Goal: Task Accomplishment & Management: Manage account settings

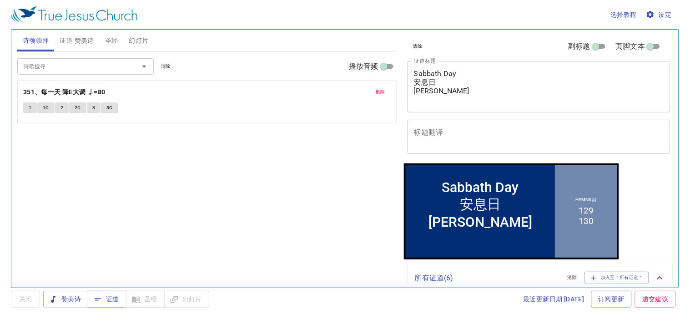
click at [138, 41] on span "幻灯片" at bounding box center [139, 40] width 20 height 11
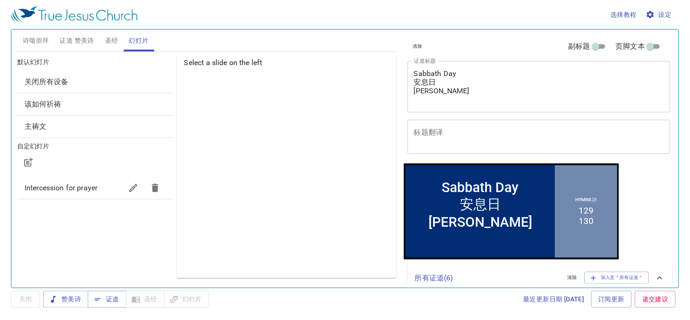
click at [49, 104] on span "该如何祈祷" at bounding box center [43, 104] width 37 height 9
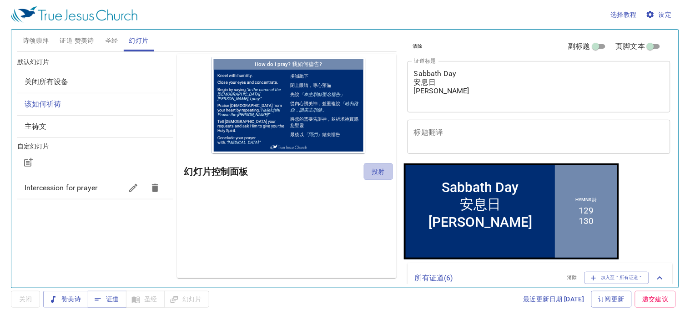
click at [378, 171] on span "投射" at bounding box center [378, 171] width 15 height 11
click at [386, 169] on div at bounding box center [386, 172] width 7 height 7
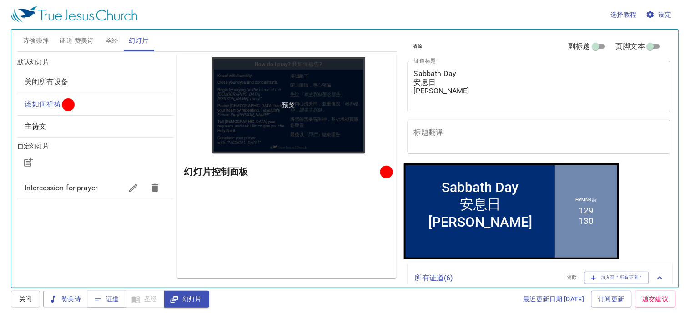
click at [284, 71] on div "预览" at bounding box center [288, 105] width 153 height 96
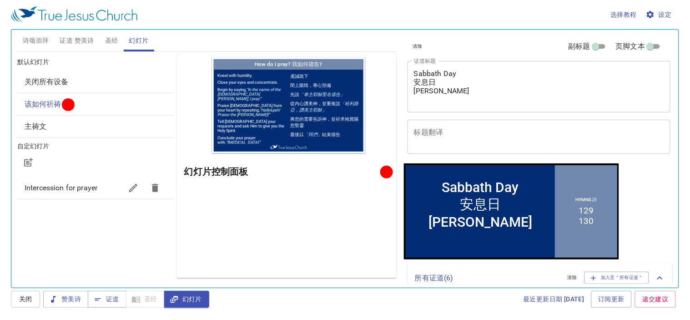
click at [294, 193] on div "预览 幻灯片控制面板" at bounding box center [287, 166] width 220 height 224
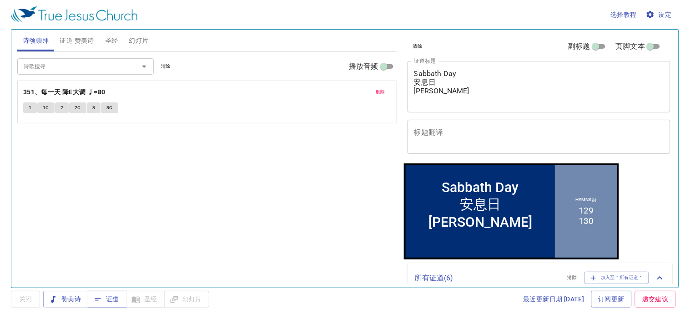
click at [135, 40] on span "幻灯片" at bounding box center [139, 40] width 20 height 11
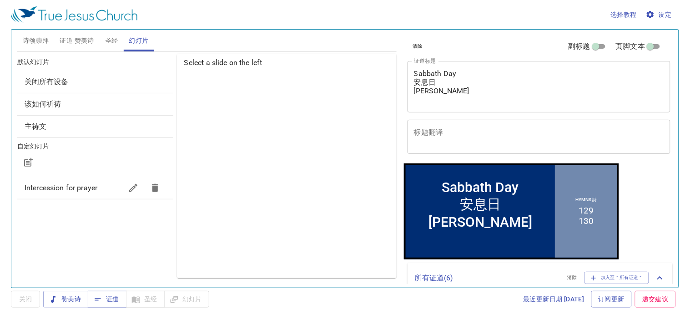
click at [55, 101] on span "该如何祈祷" at bounding box center [43, 104] width 37 height 9
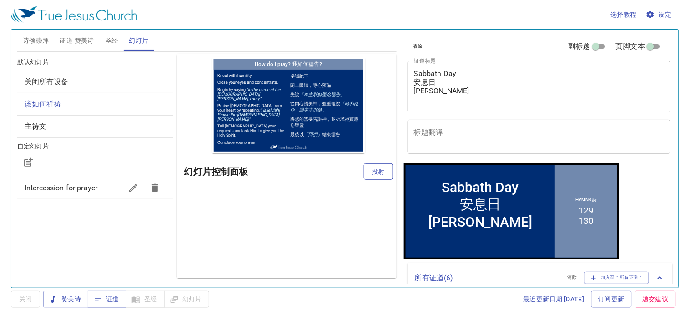
click at [376, 172] on span "投射" at bounding box center [378, 171] width 15 height 11
click at [75, 49] on button "证道 赞美诗" at bounding box center [76, 41] width 45 height 22
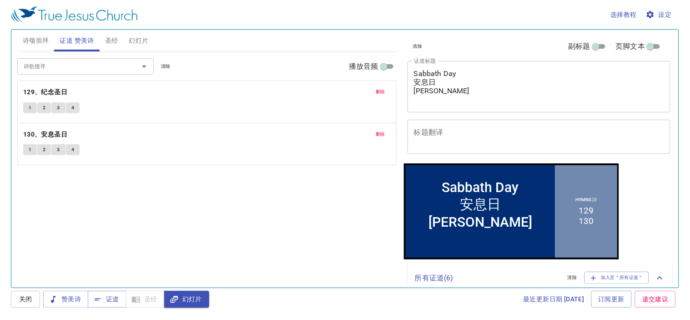
click at [29, 38] on span "诗颂崇拜" at bounding box center [36, 40] width 26 height 11
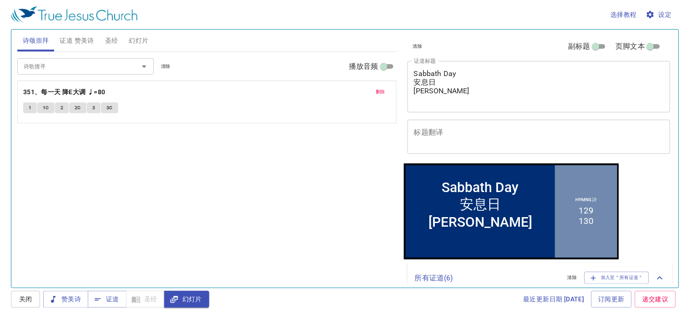
click at [69, 45] on span "证道 赞美诗" at bounding box center [77, 40] width 34 height 11
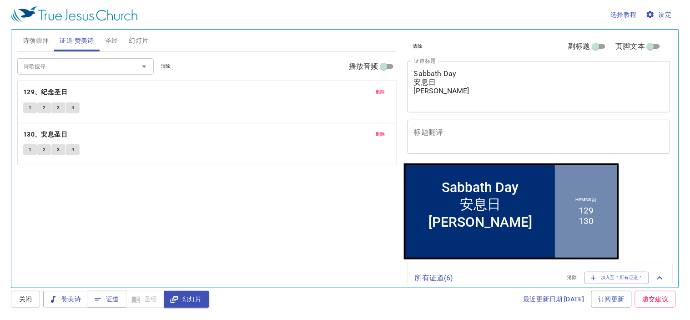
click at [58, 68] on input "诗歌搜寻" at bounding box center [72, 66] width 104 height 10
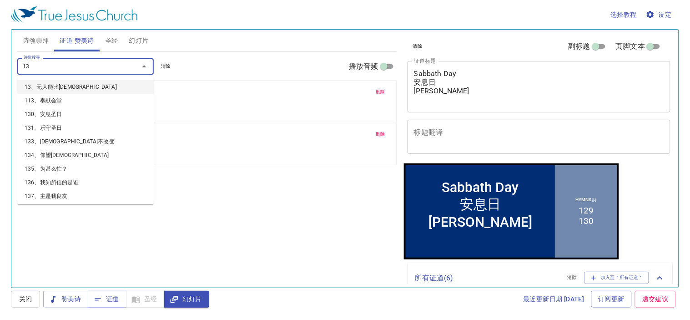
type input "130"
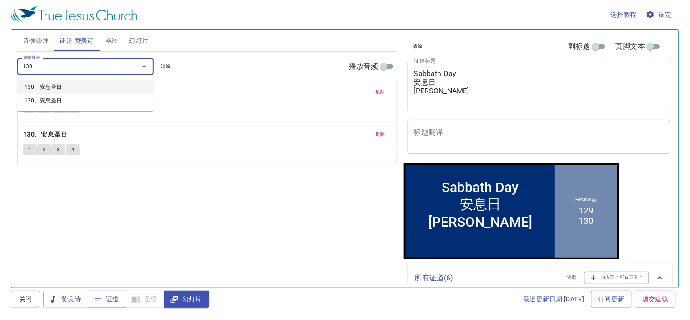
click at [57, 83] on li "130、安息圣日" at bounding box center [85, 87] width 137 height 14
click at [380, 91] on span "删除" at bounding box center [381, 92] width 10 height 8
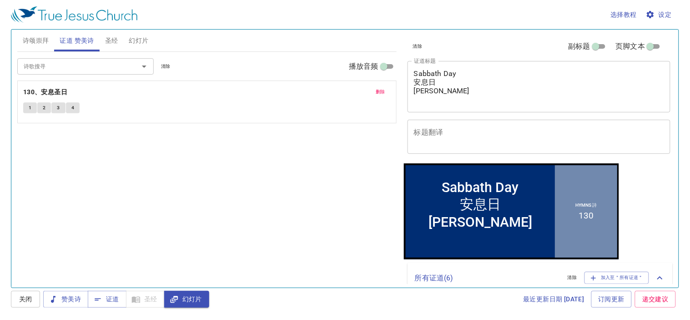
click at [76, 68] on input "诗歌搜寻" at bounding box center [72, 66] width 104 height 10
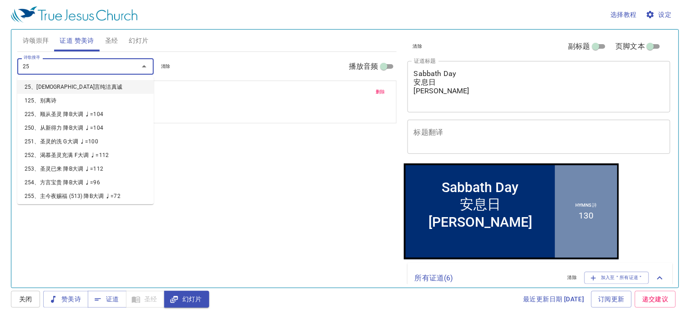
type input "257"
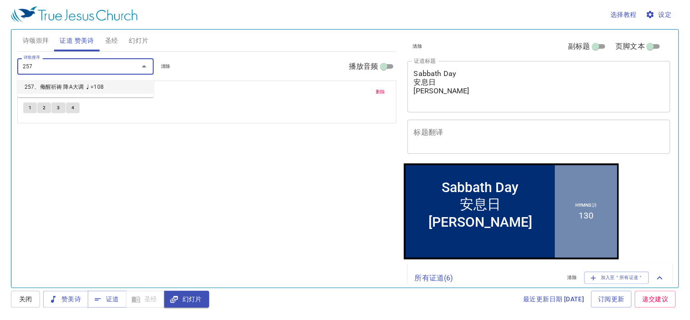
click at [67, 85] on li "257、儆醒祈祷 降A大调 ♩=108" at bounding box center [85, 87] width 137 height 14
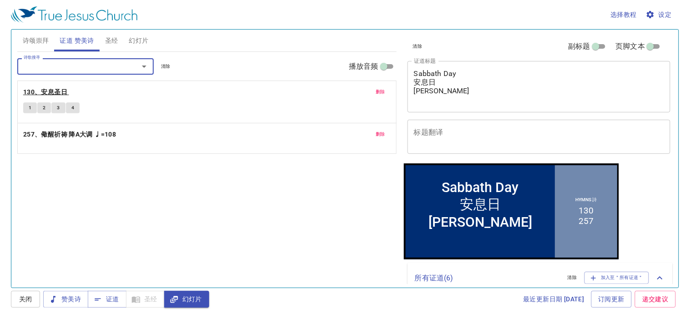
click at [61, 88] on b "130、安息圣日" at bounding box center [45, 91] width 44 height 11
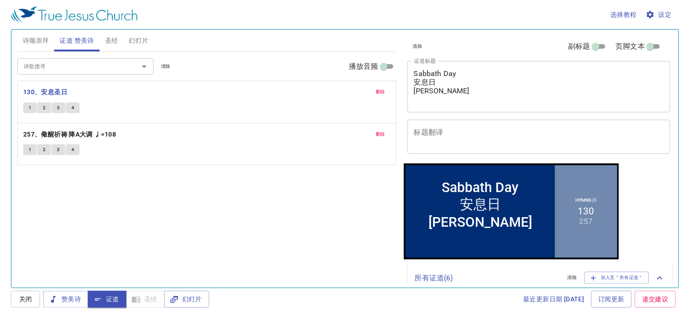
drag, startPoint x: 155, startPoint y: 197, endPoint x: 168, endPoint y: 188, distance: 15.9
click at [155, 197] on div "诗歌搜寻 诗歌搜寻 清除 播放音频 删除 130、安息圣日 1 2 3 4 删除 257、儆醒祈祷 降A大调 ♩=108 1 2 3 4" at bounding box center [207, 166] width 380 height 228
click at [149, 194] on div "诗歌搜寻 诗歌搜寻 清除 播放音频 删除 130、安息圣日 1 2 3 4 删除 257、儆醒祈祷 降A大调 ♩=108 1 2 3 4" at bounding box center [207, 166] width 380 height 228
click at [108, 297] on span "证道" at bounding box center [107, 299] width 24 height 11
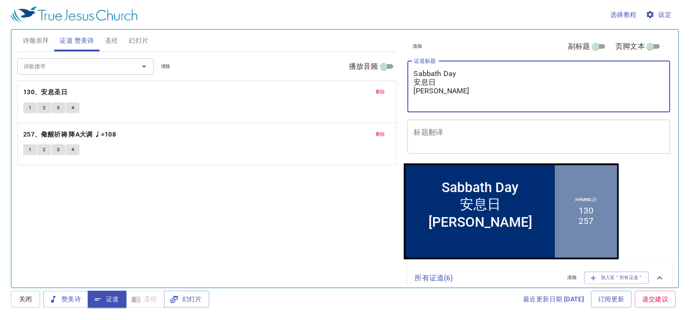
drag, startPoint x: 461, startPoint y: 75, endPoint x: 403, endPoint y: 74, distance: 58.3
click at [403, 74] on div "清除 副标题 页脚文本 证道标题 Sabbath Day 安息日 Hari Sabat x 证道标题 标题翻译 x 标题翻译 副标题 x 副标题 副标题翻译 …" at bounding box center [538, 155] width 276 height 258
drag, startPoint x: 448, startPoint y: 92, endPoint x: 411, endPoint y: 92, distance: 36.9
click at [411, 92] on div "Prayer and Pastoral 安息日 Hari Sabat x 证道标题" at bounding box center [539, 86] width 263 height 51
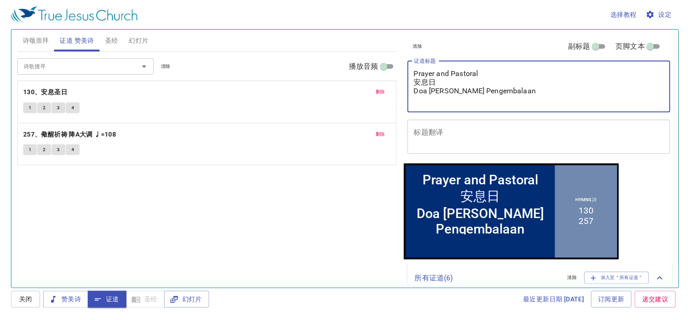
drag, startPoint x: 436, startPoint y: 82, endPoint x: 405, endPoint y: 83, distance: 30.5
click at [405, 83] on div "清除 副标题 页脚文本 证道标题 Prayer and Pastoral 安息日 Doa dan Pengembalaan x 证道标题 标题翻译 x 标题翻…" at bounding box center [538, 97] width 269 height 134
type textarea "Prayer and Pastoral dao Doa dan Pengembalaan"
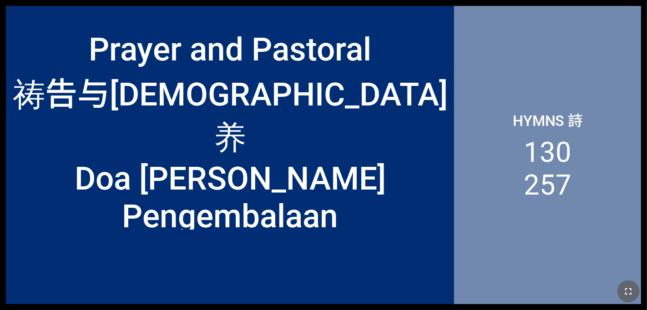
click at [404, 296] on icon "button" at bounding box center [628, 291] width 11 height 11
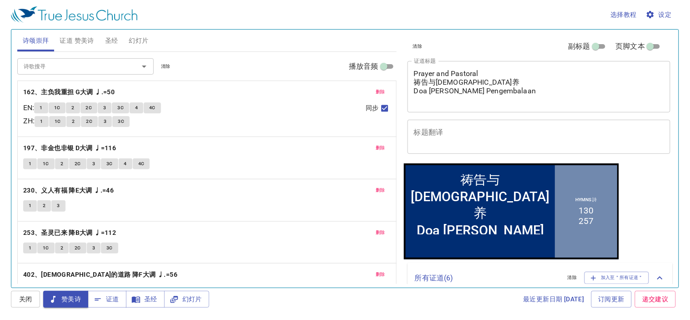
scroll to position [21, 0]
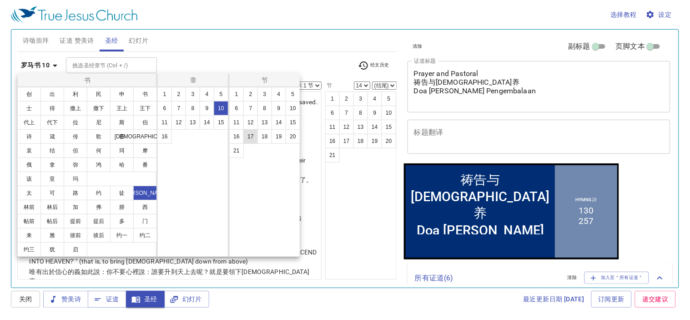
click at [252, 135] on button "17" at bounding box center [250, 136] width 15 height 15
click at [250, 135] on button "17" at bounding box center [250, 136] width 15 height 15
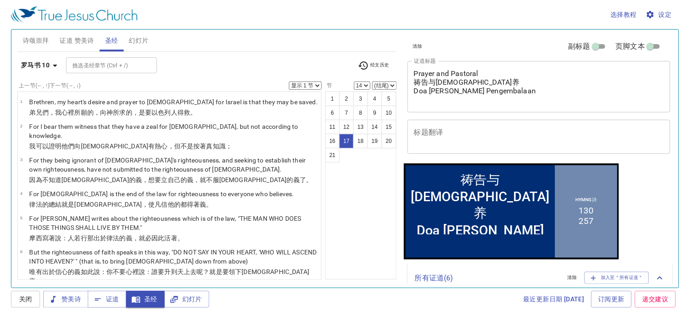
select select "17"
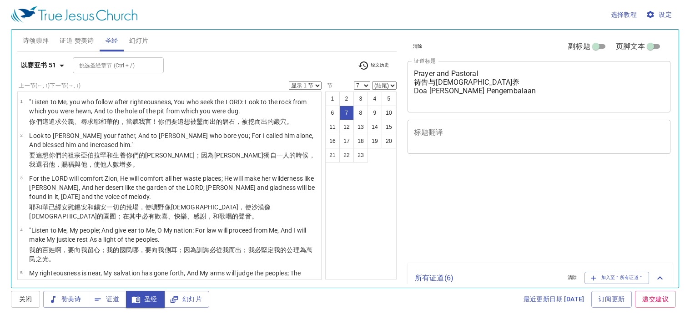
select select "7"
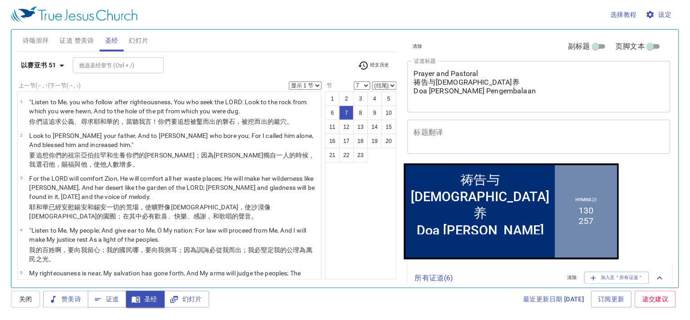
scroll to position [238, 0]
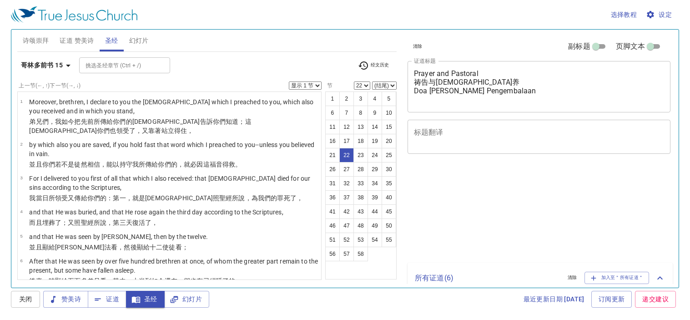
select select "22"
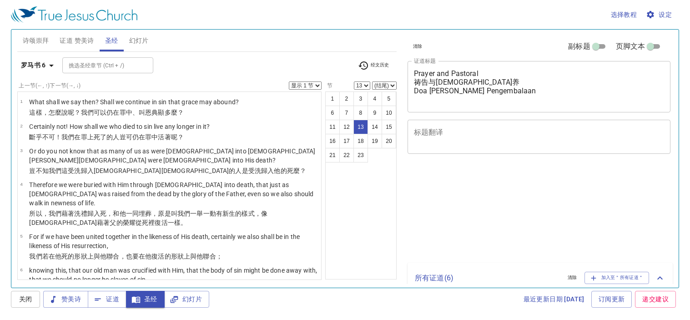
select select "13"
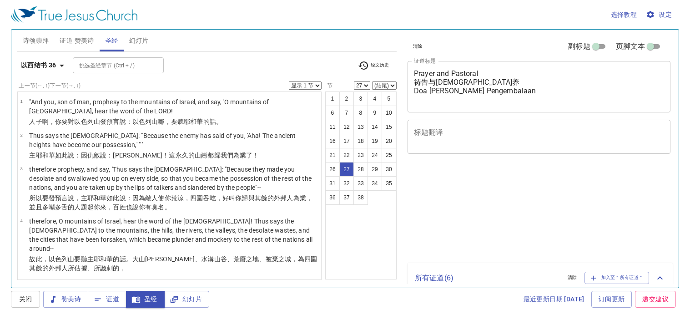
select select "27"
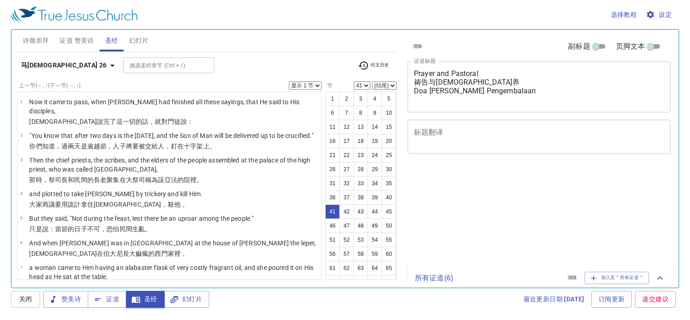
select select "41"
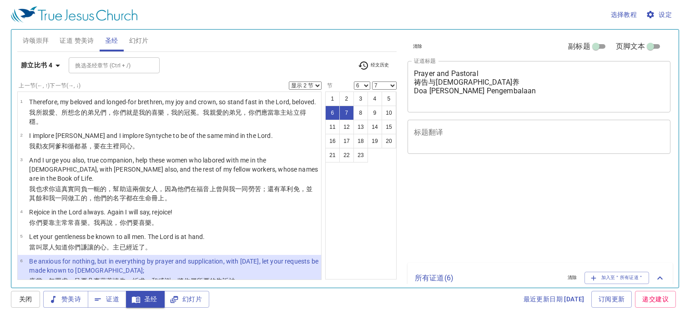
select select "2"
select select "6"
select select "7"
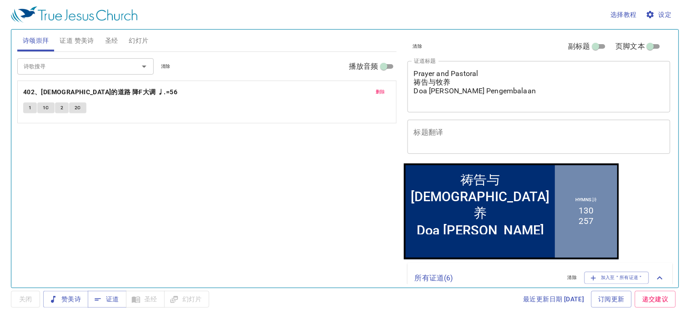
click at [137, 39] on span "幻灯片" at bounding box center [139, 40] width 20 height 11
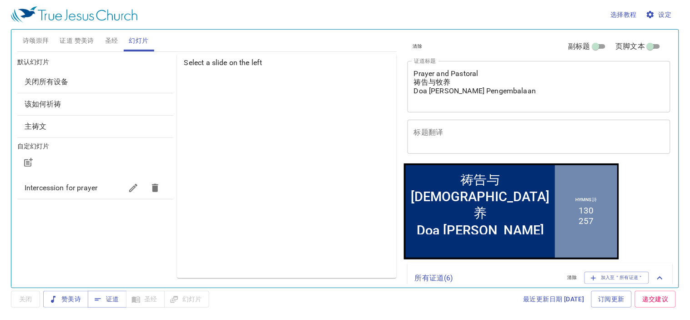
click at [40, 106] on span "该如何祈祷" at bounding box center [43, 104] width 37 height 9
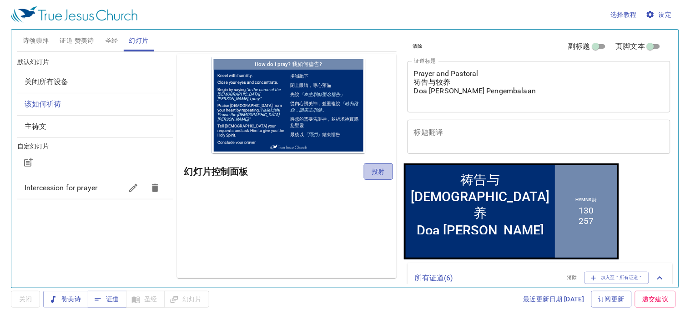
click at [376, 171] on span "投射" at bounding box center [378, 171] width 15 height 11
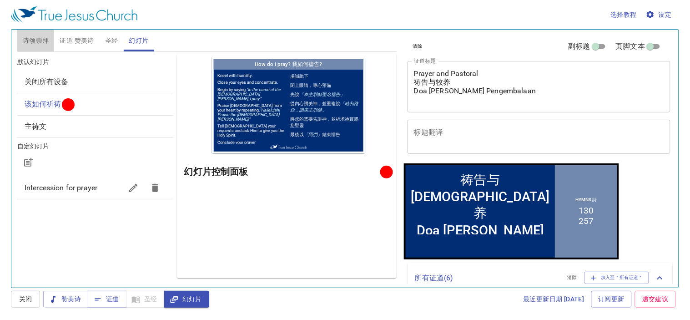
click at [30, 38] on span "诗颂崇拜" at bounding box center [36, 40] width 26 height 11
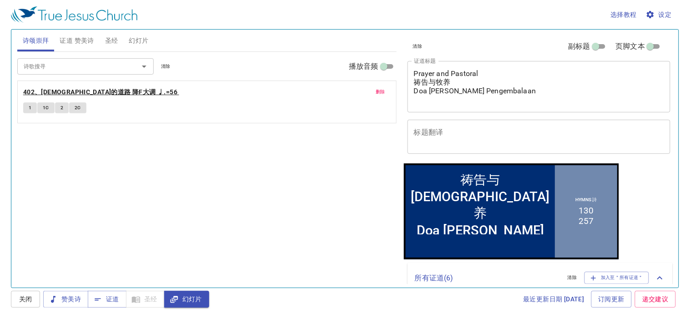
click at [55, 89] on b "402、[DEMOGRAPHIC_DATA]的道路 降F大调 ♩.=56" at bounding box center [100, 91] width 154 height 11
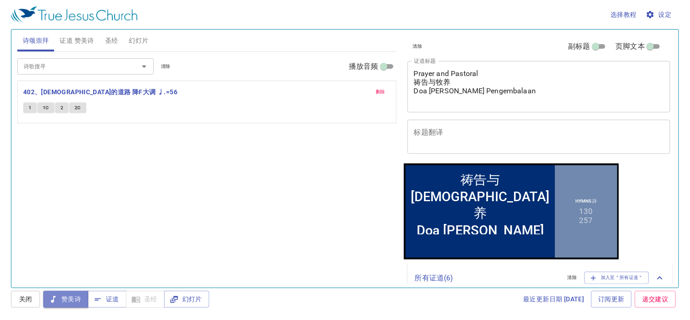
click at [64, 306] on button "赞美诗" at bounding box center [65, 299] width 45 height 17
click at [103, 298] on span "证道" at bounding box center [107, 299] width 24 height 11
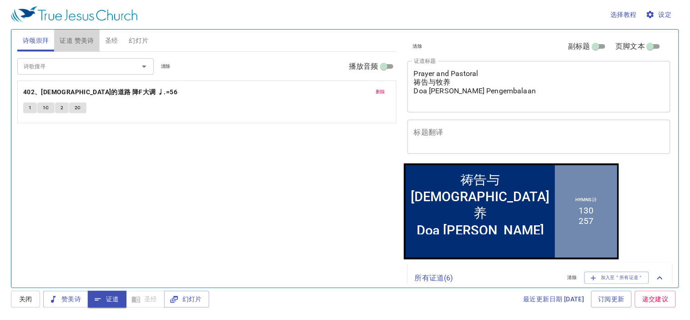
click at [73, 41] on span "证道 赞美诗" at bounding box center [77, 40] width 34 height 11
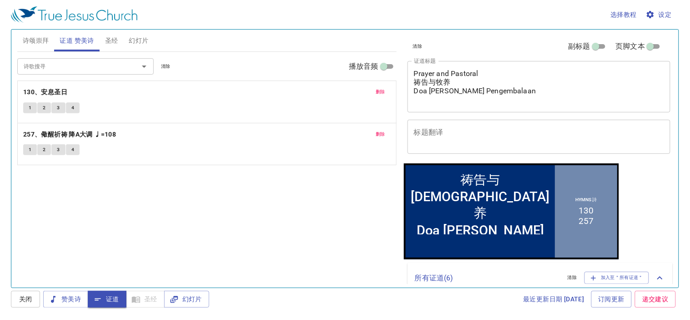
click at [601, 71] on textarea "Prayer and Pastoral 祷告与牧养 Doa dan Pengembalaan" at bounding box center [539, 86] width 250 height 35
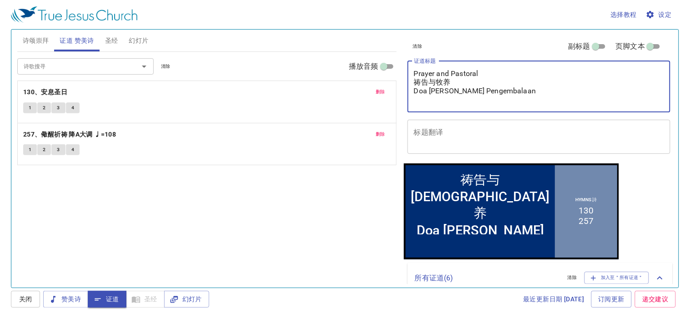
click at [116, 36] on span "圣经" at bounding box center [111, 40] width 13 height 11
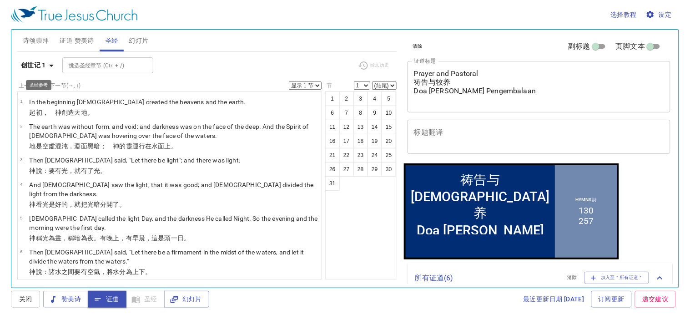
click at [45, 66] on b "创世记 1" at bounding box center [33, 65] width 25 height 11
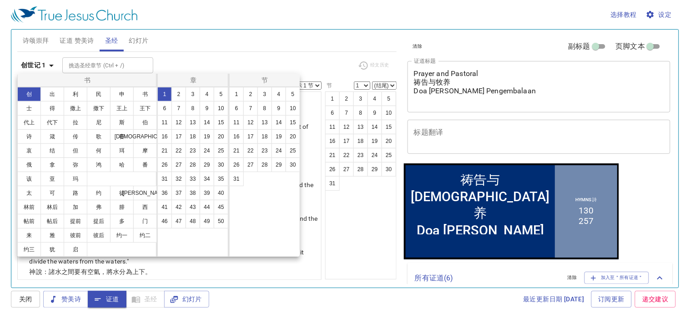
drag, startPoint x: 501, startPoint y: 91, endPoint x: 453, endPoint y: 87, distance: 48.5
click at [453, 87] on div at bounding box center [345, 160] width 690 height 320
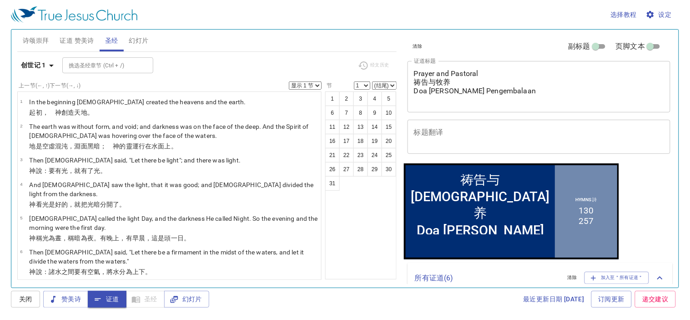
click at [469, 84] on div "书 创 出 利 民 申 书 士 得 撒上 撒下 王上 王下 代上 代下 拉 尼 斯 伯 诗 箴 传 歌 赛 耶 哀 结 但 何 珥 摩 俄 拿 弥 鸿 哈 番…" at bounding box center [345, 160] width 690 height 320
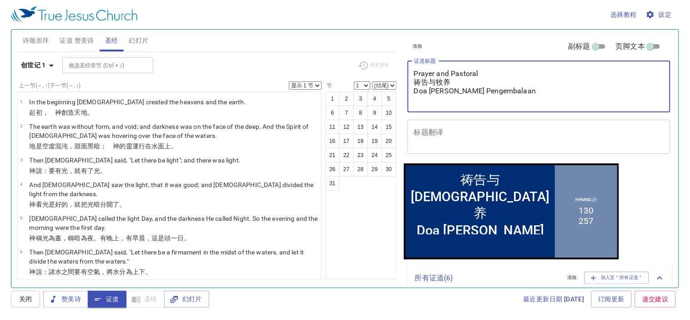
drag, startPoint x: 496, startPoint y: 89, endPoint x: 406, endPoint y: 70, distance: 91.7
click at [406, 70] on div "清除 副标题 页脚文本 证道标题 Prayer and Pastoral 祷告与牧养 Doa dan Pengembalaan x 证道标题 标题翻译 x 标…" at bounding box center [538, 97] width 269 height 134
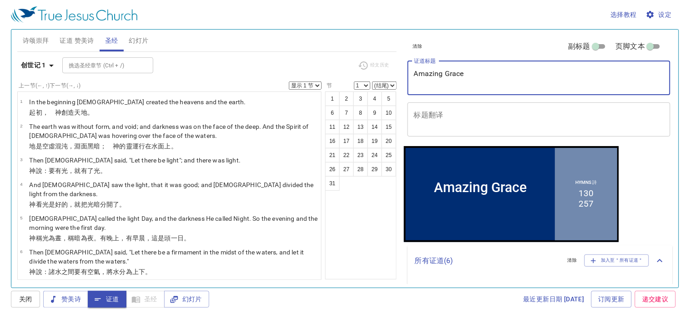
type textarea "Amazing Grace"
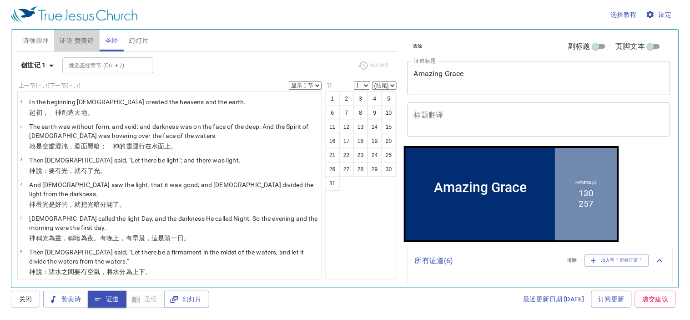
click at [75, 48] on button "证道 赞美诗" at bounding box center [76, 41] width 45 height 22
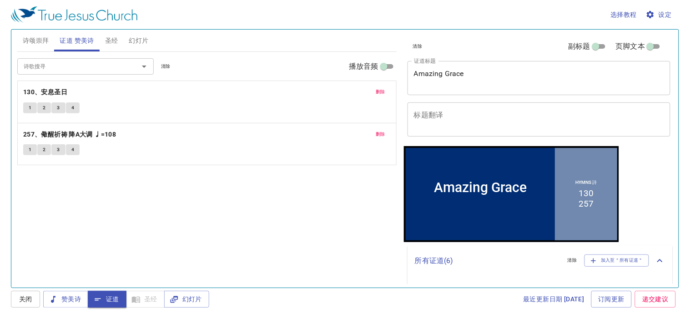
click at [72, 69] on input "诗歌搜寻" at bounding box center [72, 66] width 104 height 10
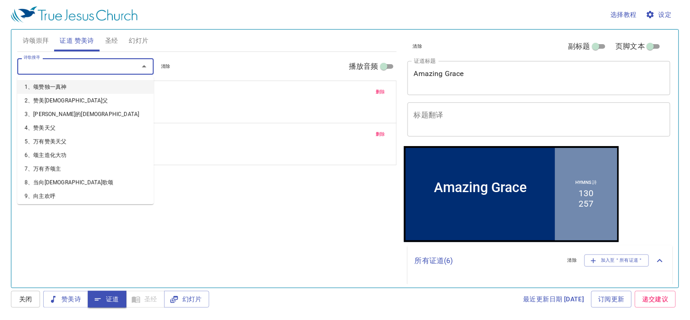
click at [374, 91] on button "删除" at bounding box center [380, 91] width 20 height 11
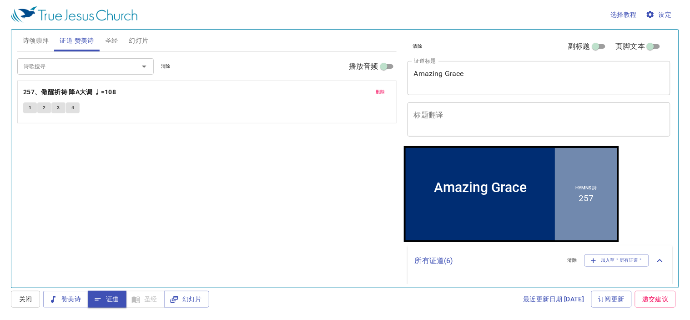
click at [376, 91] on span "删除" at bounding box center [381, 92] width 10 height 8
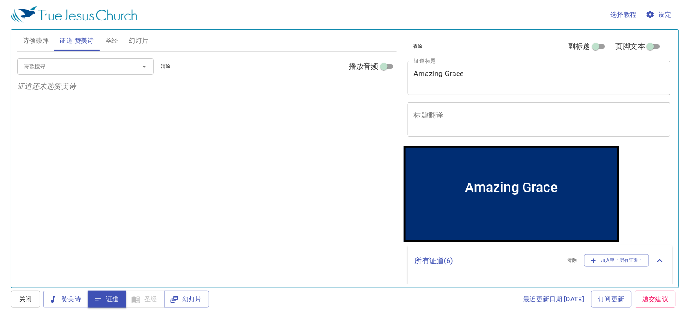
click at [96, 70] on input "诗歌搜寻" at bounding box center [72, 66] width 104 height 10
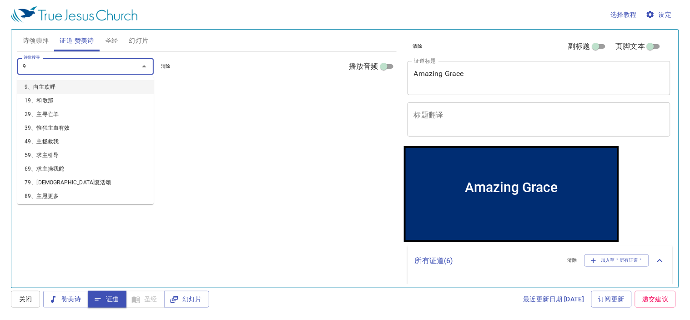
type input "96"
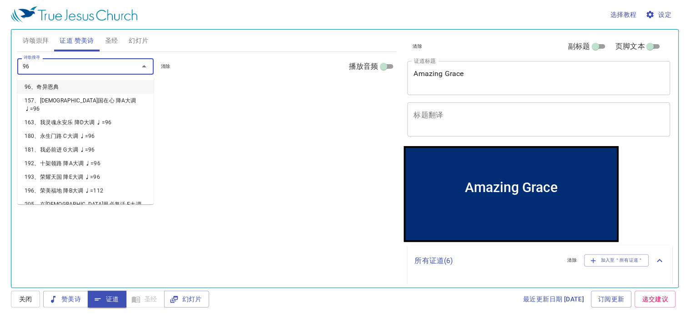
click at [91, 85] on li "96、奇异恩典" at bounding box center [85, 87] width 137 height 14
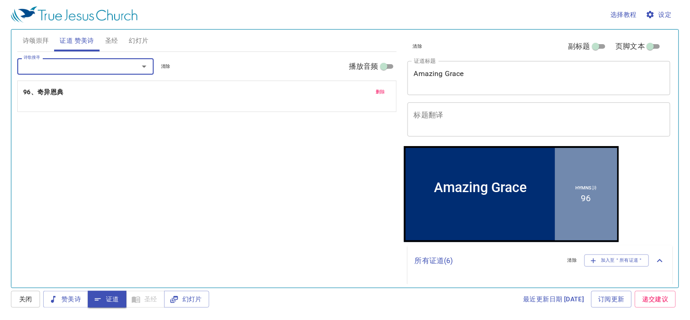
click at [91, 65] on input "诗歌搜寻" at bounding box center [72, 66] width 104 height 10
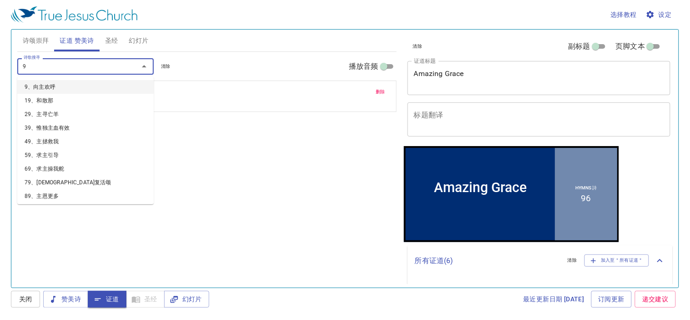
type input "90"
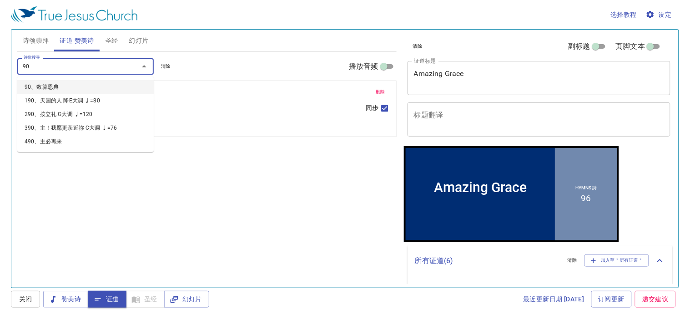
click at [80, 90] on li "90、数算恩典" at bounding box center [85, 87] width 137 height 14
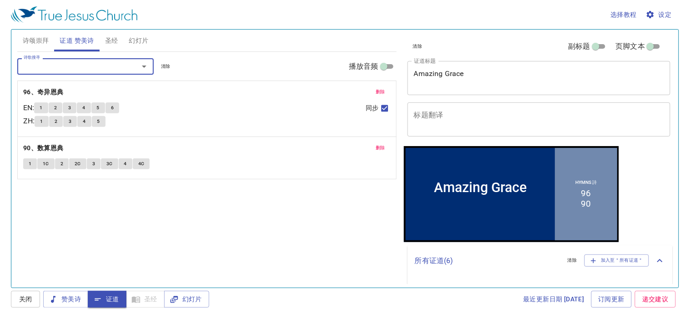
click at [42, 105] on span "1" at bounding box center [41, 108] width 3 height 8
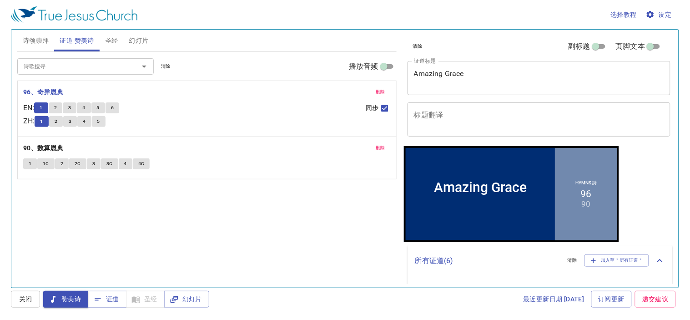
click at [57, 108] on span "2" at bounding box center [55, 108] width 3 height 8
click at [71, 107] on span "3" at bounding box center [69, 108] width 3 height 8
click at [85, 105] on button "4" at bounding box center [84, 107] width 14 height 11
click at [98, 113] on button "5" at bounding box center [98, 107] width 14 height 11
click at [106, 298] on span "证道" at bounding box center [107, 299] width 24 height 11
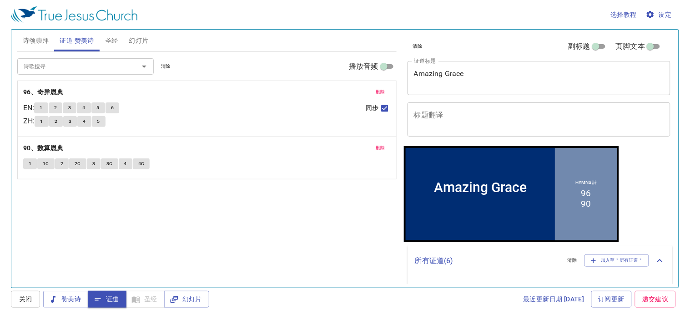
click at [110, 46] on button "圣经" at bounding box center [112, 41] width 24 height 22
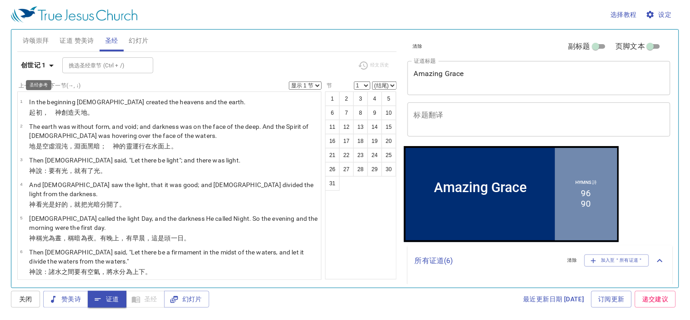
click at [44, 67] on b "创世记 1" at bounding box center [33, 65] width 25 height 11
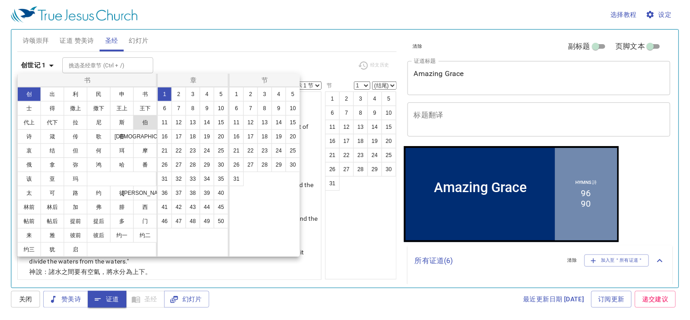
click at [133, 130] on button "伯" at bounding box center [145, 122] width 24 height 15
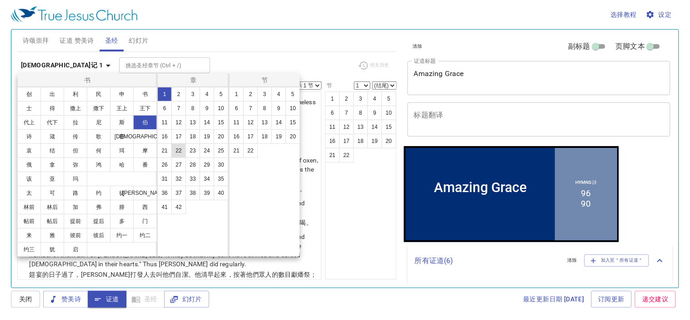
click at [180, 151] on button "22" at bounding box center [179, 150] width 15 height 15
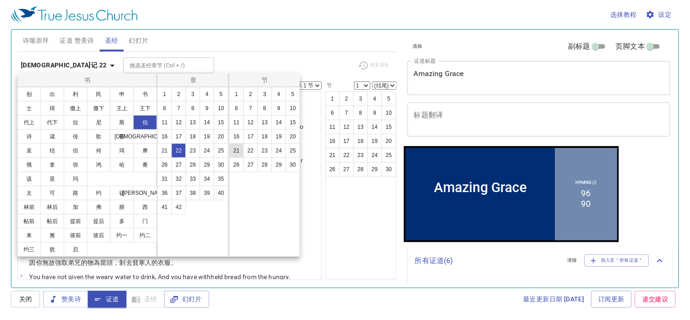
click at [238, 146] on button "21" at bounding box center [236, 150] width 15 height 15
select select "21"
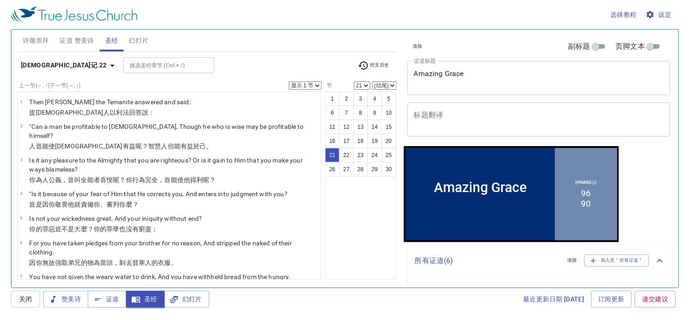
scroll to position [431, 0]
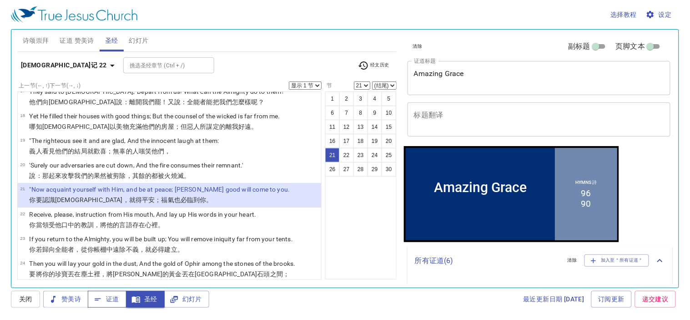
click at [106, 299] on span "证道" at bounding box center [107, 299] width 24 height 11
click at [71, 40] on span "证道 赞美诗" at bounding box center [77, 40] width 34 height 11
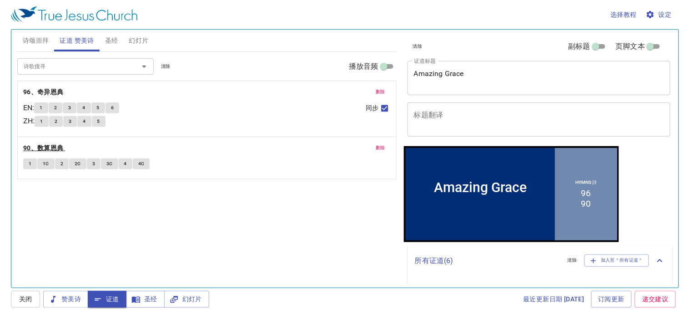
click at [51, 146] on b "90、数算恩典" at bounding box center [43, 147] width 41 height 11
click at [29, 165] on span "1" at bounding box center [30, 164] width 3 height 8
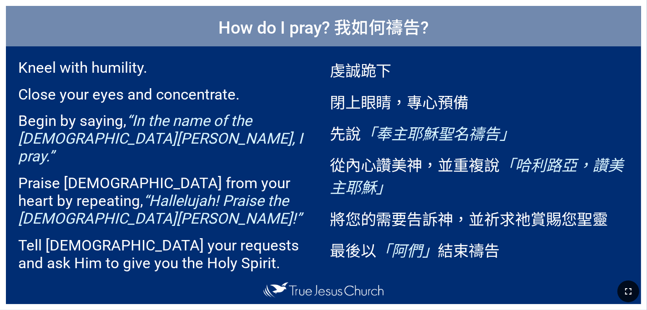
click at [404, 295] on icon "button" at bounding box center [628, 291] width 11 height 11
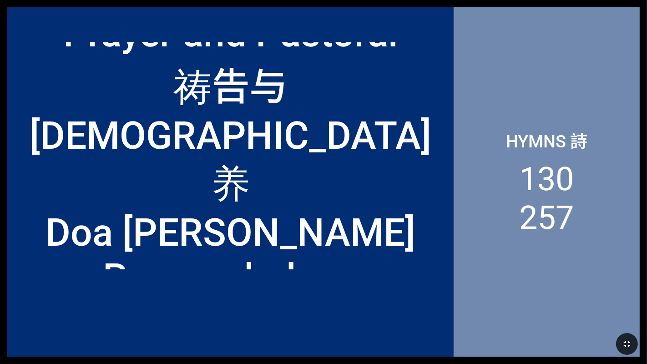
click at [404, 246] on div "Hymns 詩 130 257" at bounding box center [547, 181] width 186 height 349
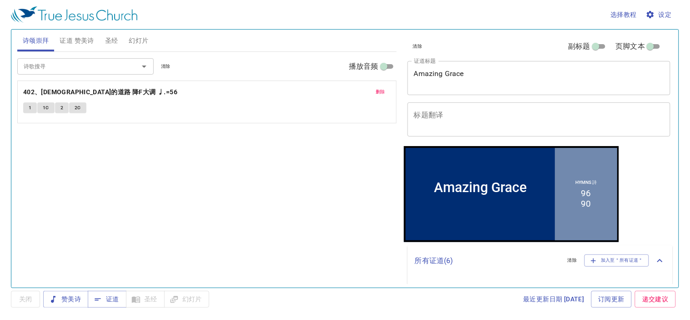
click at [140, 42] on span "幻灯片" at bounding box center [139, 40] width 20 height 11
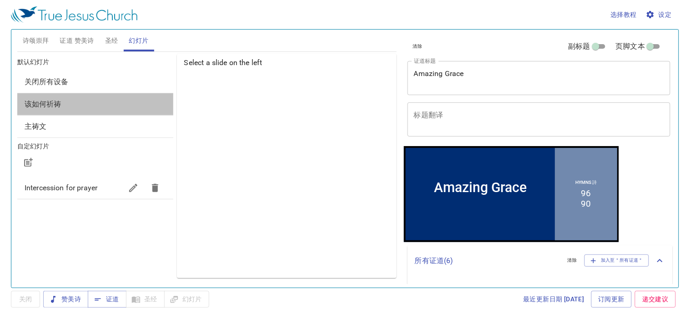
click at [55, 109] on span "该如何祈祷" at bounding box center [96, 104] width 142 height 11
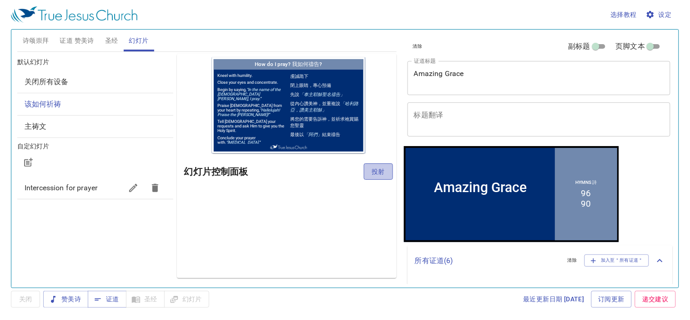
click at [379, 169] on span "投射" at bounding box center [378, 171] width 15 height 11
click at [530, 312] on div "选择教程 设定 诗颂崇拜 证道 赞美诗 圣经 幻灯片 诗歌搜寻 诗歌搜寻 清除 播放音频 删除 402、[DEMOGRAPHIC_DATA]的道路 降F大调 …" at bounding box center [345, 160] width 690 height 320
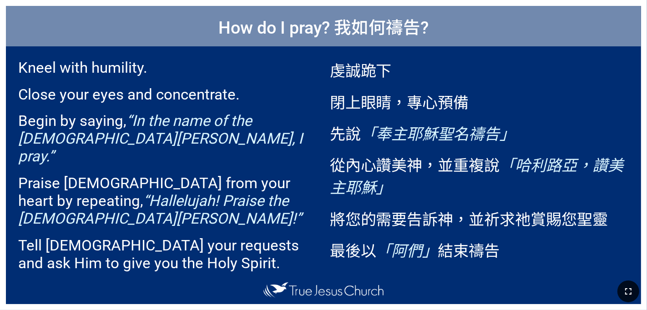
drag, startPoint x: 624, startPoint y: 248, endPoint x: 629, endPoint y: 284, distance: 35.8
click at [404, 4] on div "Amazing Grace Amazing Grace Hymns 詩 96 90 Hymnal Worship Hymnal Worship 詩頌崇拜 詩頌…" at bounding box center [324, 4] width 640 height 0
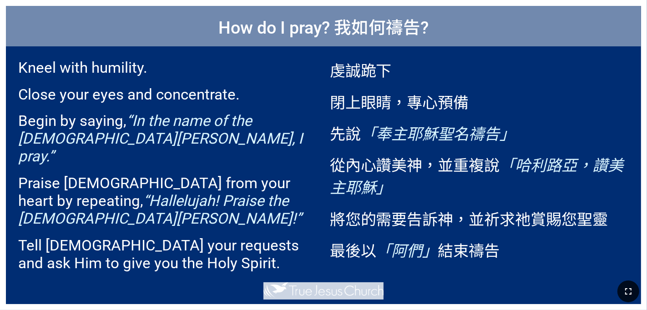
click at [404, 284] on button "button" at bounding box center [629, 292] width 22 height 22
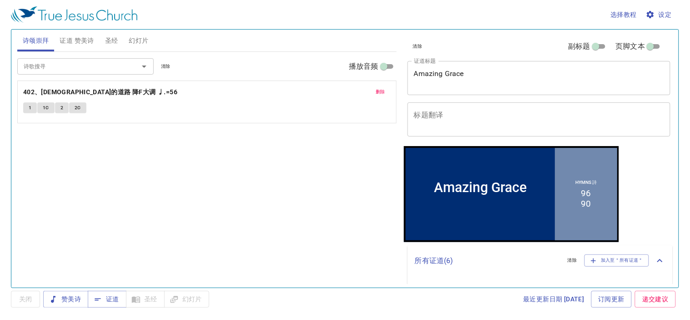
click at [657, 13] on span "设定" at bounding box center [660, 14] width 24 height 11
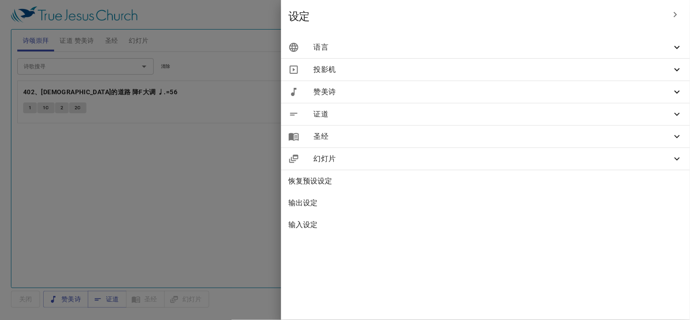
click at [479, 48] on span "语言" at bounding box center [493, 47] width 358 height 11
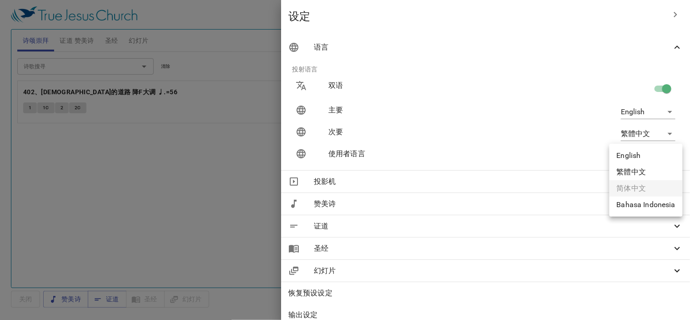
click at [637, 151] on body "选择教程 设定 诗颂崇拜 证道 赞美诗 圣经 幻灯片 诗歌搜寻 诗歌搜寻 清除 播放音频 删除 402、神的道路 降F大调 ♩.=56 1 1C 2 2C 诗…" at bounding box center [345, 160] width 690 height 320
drag, startPoint x: 634, startPoint y: 154, endPoint x: 627, endPoint y: 157, distance: 7.4
click at [634, 154] on li "English" at bounding box center [646, 155] width 73 height 16
type input "en"
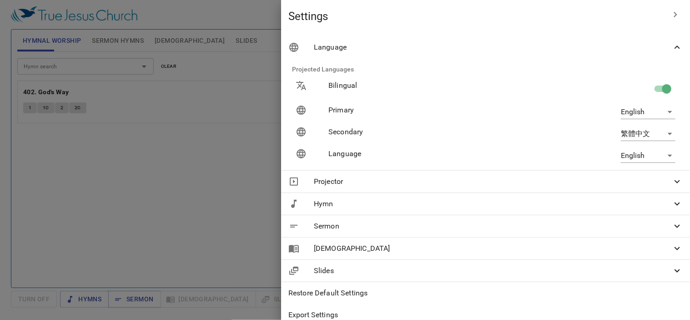
click at [275, 161] on div at bounding box center [345, 160] width 690 height 320
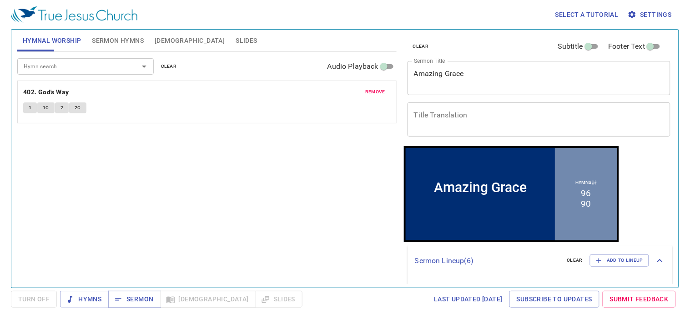
click at [131, 48] on button "Sermon Hymns" at bounding box center [117, 41] width 63 height 22
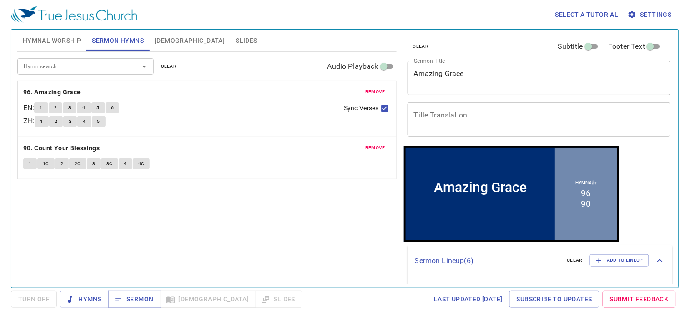
click at [162, 44] on span "Bible" at bounding box center [190, 40] width 70 height 11
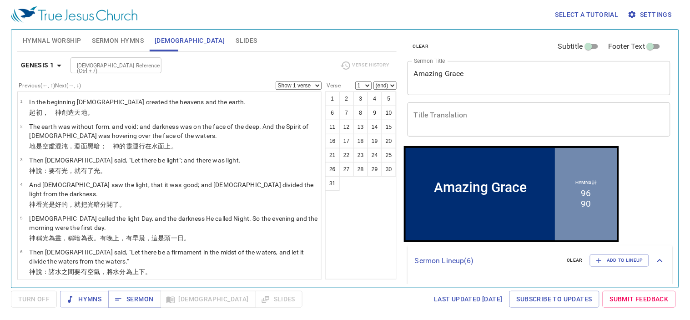
click at [236, 44] on span "Slides" at bounding box center [246, 40] width 21 height 11
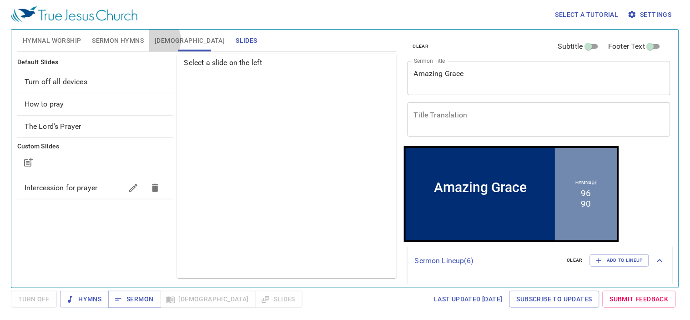
click at [152, 40] on button "Bible" at bounding box center [189, 41] width 81 height 22
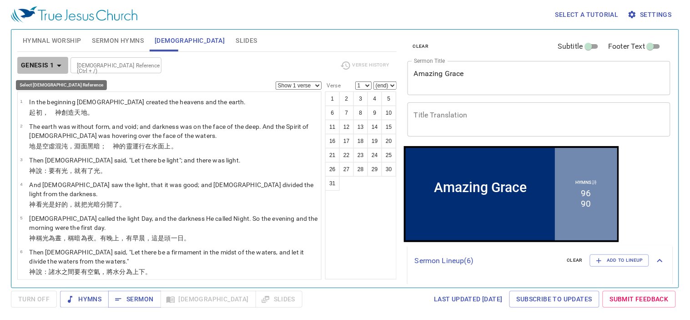
click at [46, 62] on b "Genesis 1" at bounding box center [37, 65] width 33 height 11
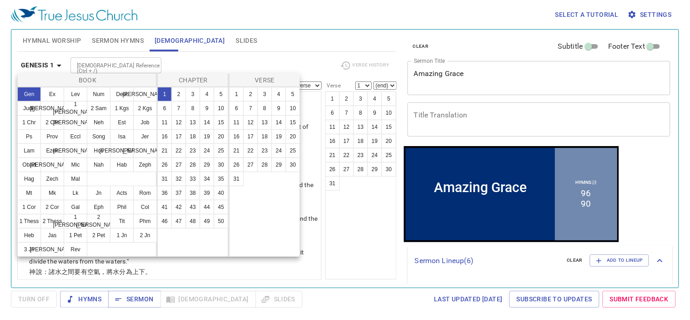
click at [46, 62] on div at bounding box center [345, 160] width 690 height 320
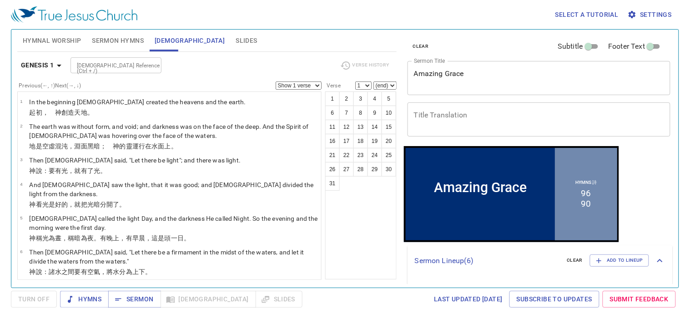
click at [656, 19] on span "Settings" at bounding box center [651, 14] width 42 height 11
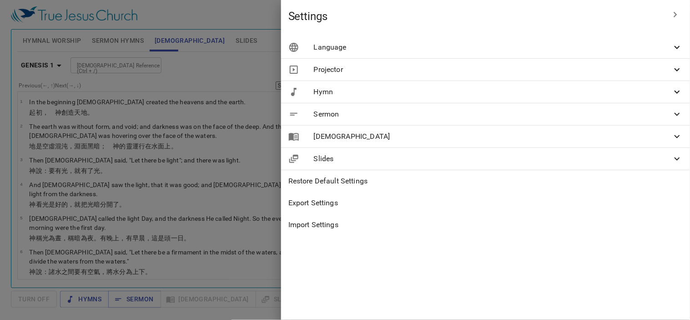
click at [574, 47] on span "Language" at bounding box center [493, 47] width 358 height 11
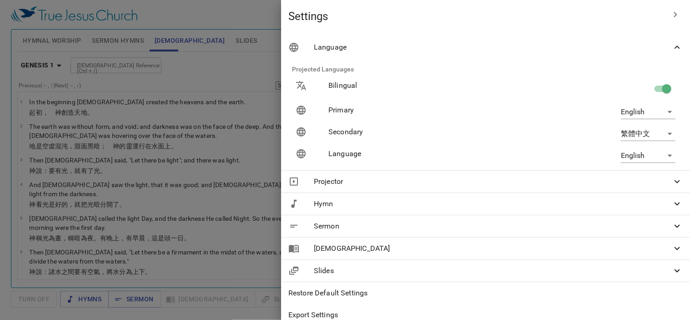
click at [639, 155] on body "Select a tutorial Settings Hymnal Worship Sermon Hymns Bible Slides Hymn search…" at bounding box center [345, 160] width 690 height 320
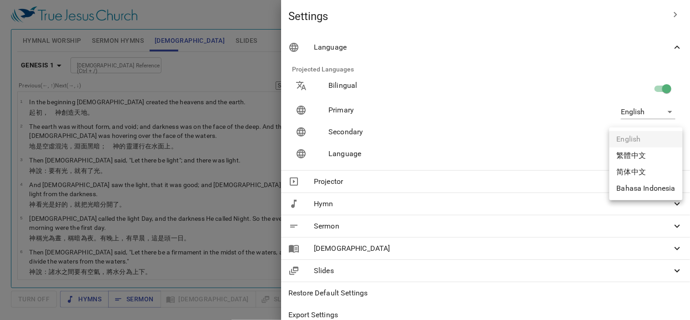
click at [324, 25] on div at bounding box center [345, 160] width 690 height 320
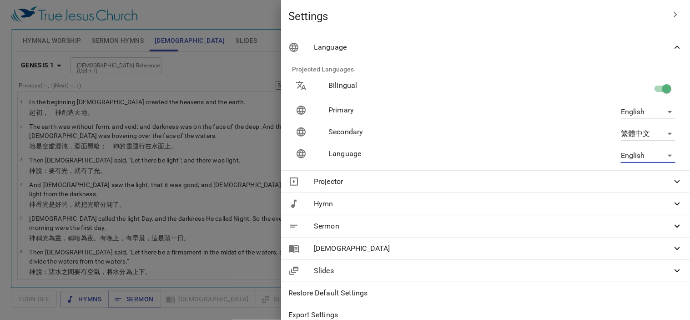
click at [54, 42] on div at bounding box center [345, 160] width 690 height 320
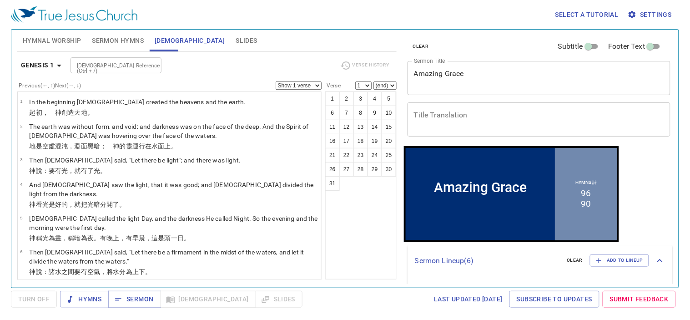
click at [48, 64] on b "Genesis 1" at bounding box center [37, 65] width 33 height 11
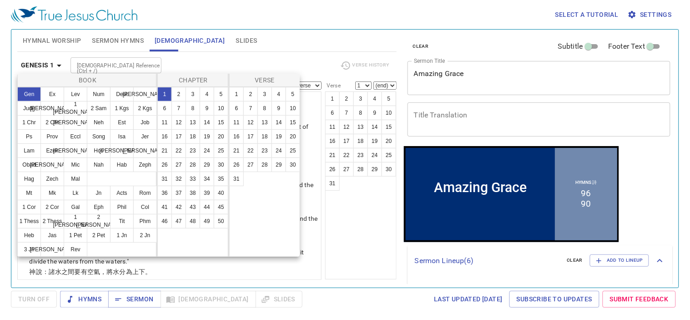
click at [46, 64] on div at bounding box center [345, 160] width 690 height 320
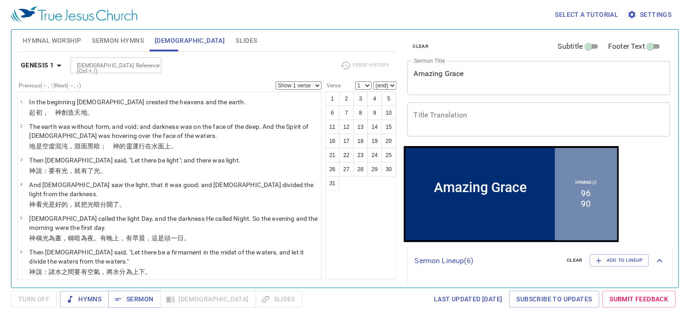
click at [666, 17] on span "Settings" at bounding box center [651, 14] width 42 height 11
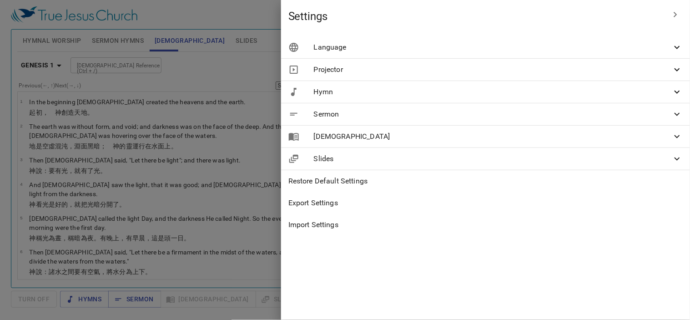
click at [476, 49] on span "Language" at bounding box center [493, 47] width 358 height 11
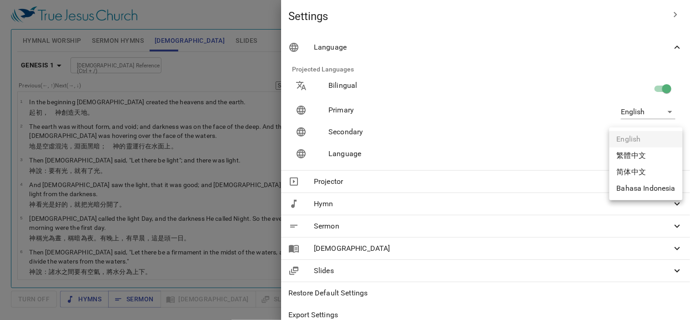
click at [634, 153] on body "Select a tutorial Settings Hymnal Worship Sermon Hymns Bible Slides Hymn search…" at bounding box center [345, 160] width 690 height 320
click at [380, 29] on div at bounding box center [345, 160] width 690 height 320
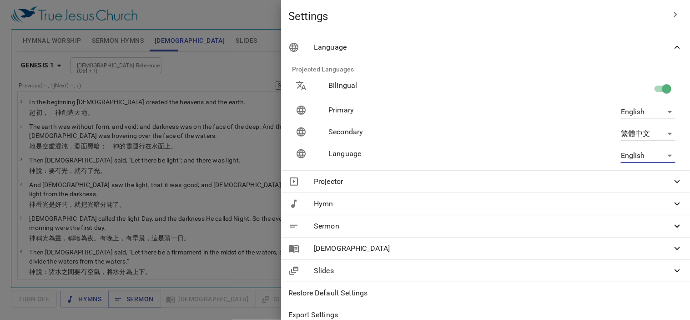
click at [348, 24] on div at bounding box center [345, 160] width 690 height 320
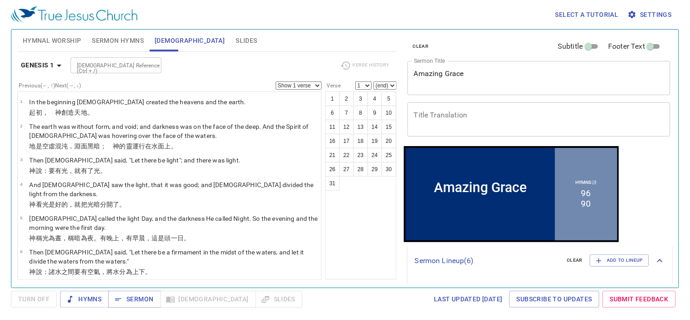
click at [635, 14] on icon "button" at bounding box center [632, 14] width 7 height 7
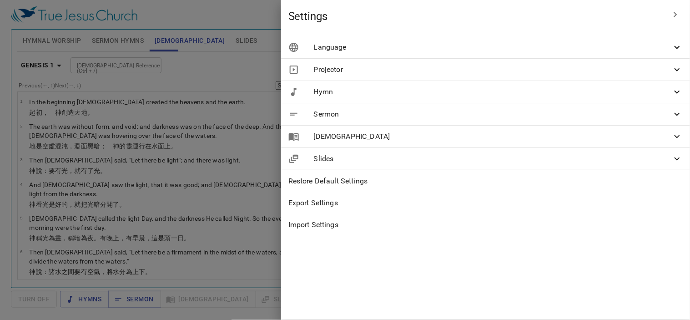
click at [245, 43] on div at bounding box center [345, 160] width 690 height 320
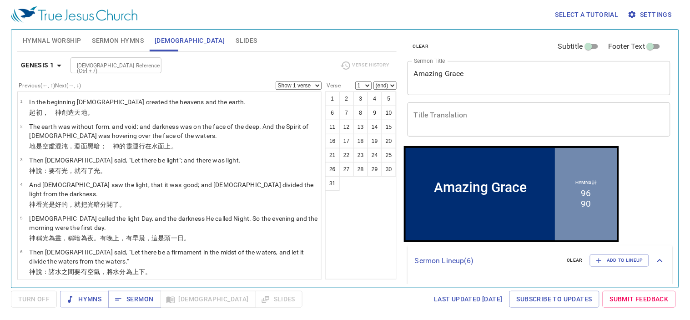
click at [39, 65] on b "Genesis 1" at bounding box center [37, 65] width 33 height 11
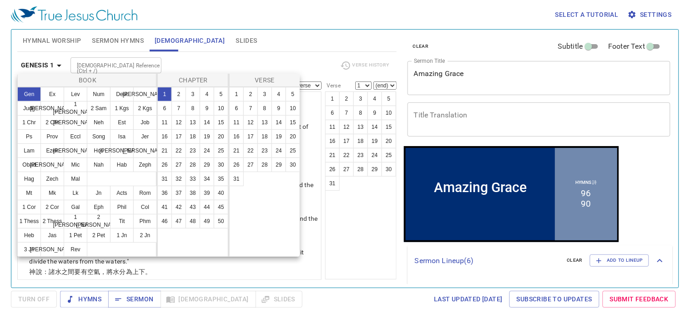
click at [269, 48] on div at bounding box center [345, 160] width 690 height 320
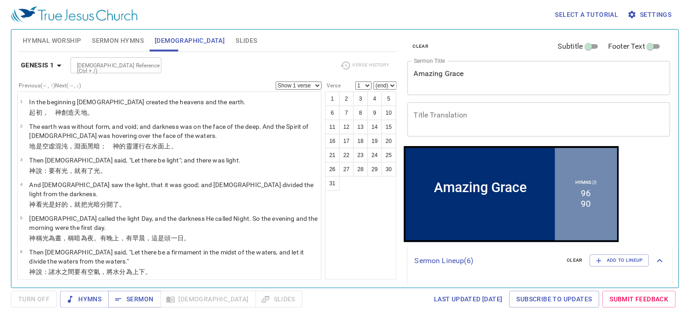
click at [236, 44] on span "Slides" at bounding box center [246, 40] width 21 height 11
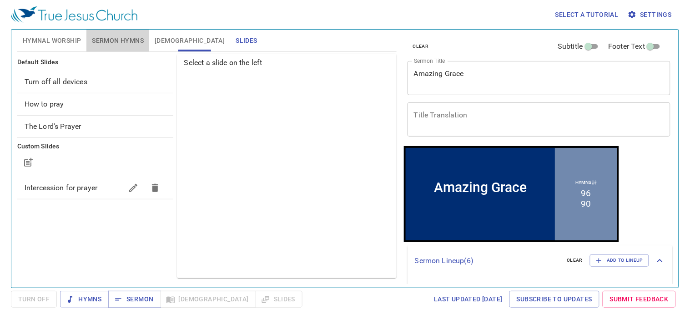
click at [121, 35] on span "Sermon Hymns" at bounding box center [118, 40] width 52 height 11
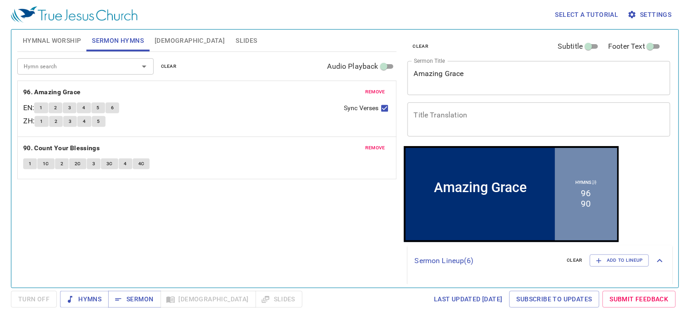
click at [175, 42] on button "Bible" at bounding box center [189, 41] width 81 height 22
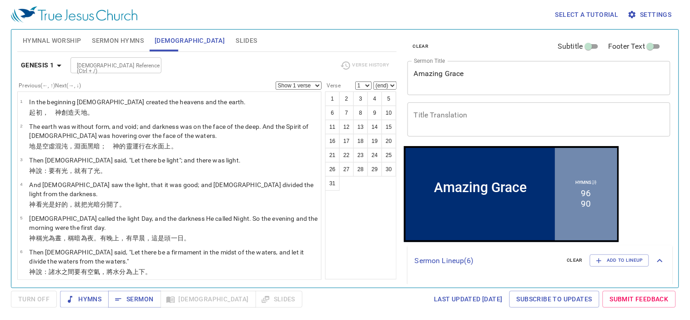
click at [40, 62] on b "Genesis 1" at bounding box center [37, 65] width 33 height 11
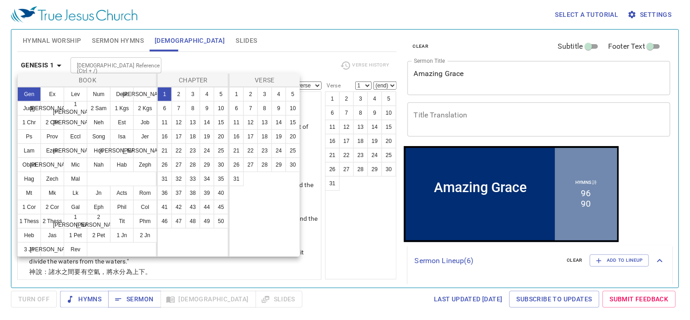
click at [40, 62] on div at bounding box center [345, 160] width 690 height 320
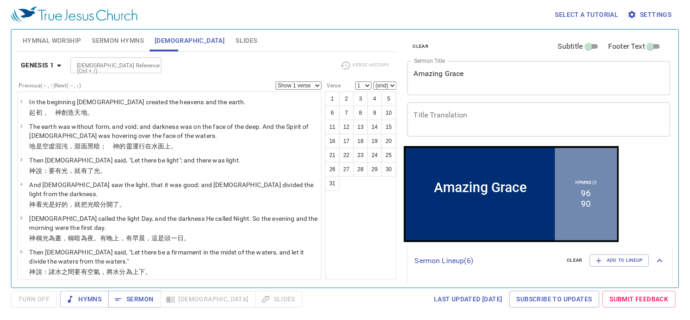
click at [660, 15] on span "Settings" at bounding box center [651, 14] width 42 height 11
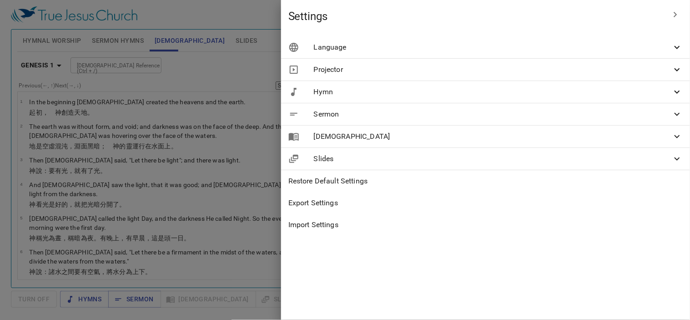
click at [478, 46] on span "Language" at bounding box center [493, 47] width 358 height 11
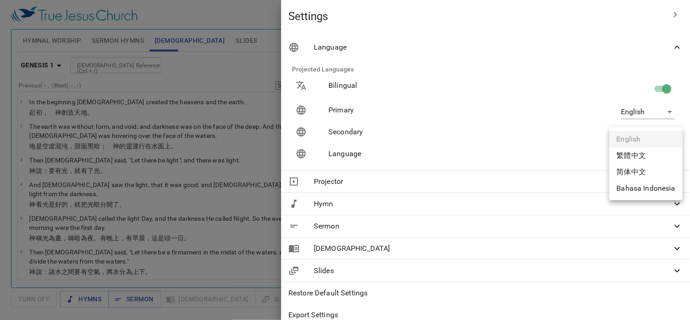
click at [644, 157] on body "Select a tutorial Settings Hymnal Worship Sermon Hymns Bible Slides Hymn search…" at bounding box center [345, 160] width 690 height 320
click at [644, 156] on li "繁體中文" at bounding box center [646, 155] width 73 height 16
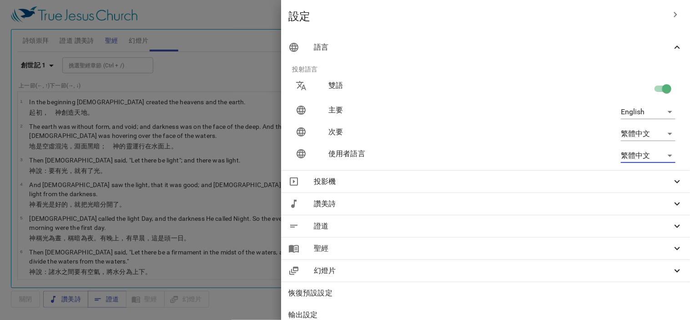
click at [643, 156] on body "選擇教程 設定 詩頌崇拜 證道 讚美詩 聖經 幻燈片 詩歌搜尋 詩歌搜尋 清除 播放音頻 刪除 402、神的道路 降F大調 1 1C 2 2C 詩歌搜尋 詩歌…" at bounding box center [345, 160] width 690 height 320
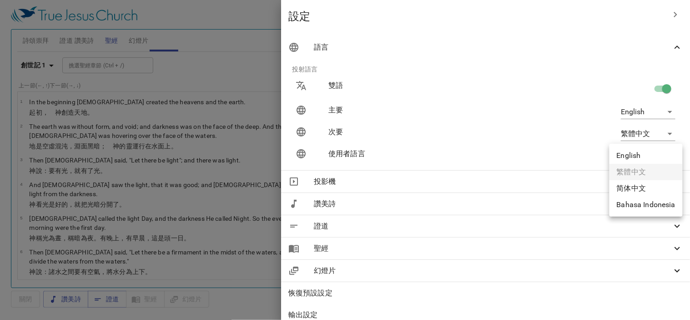
click at [635, 186] on li "简体中文" at bounding box center [646, 188] width 73 height 16
type input "zh-simple"
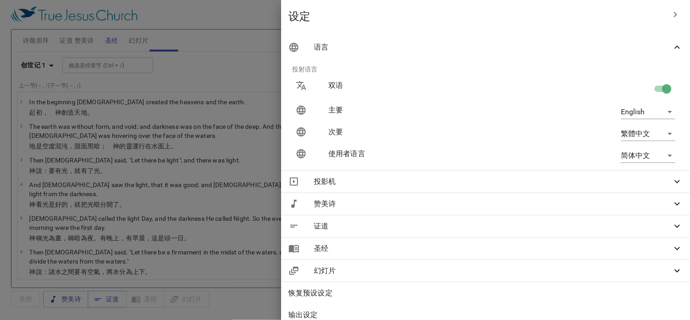
click at [308, 42] on div at bounding box center [345, 160] width 690 height 320
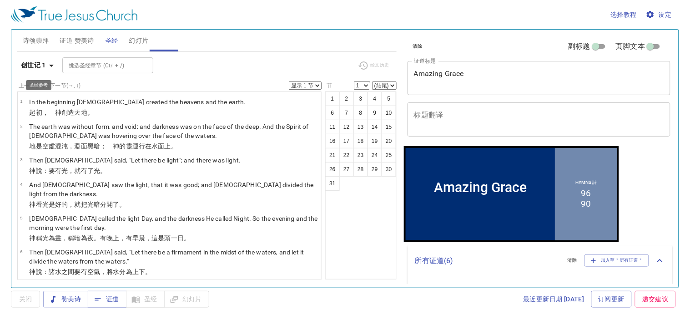
click at [33, 71] on b "创世记 1" at bounding box center [33, 65] width 25 height 11
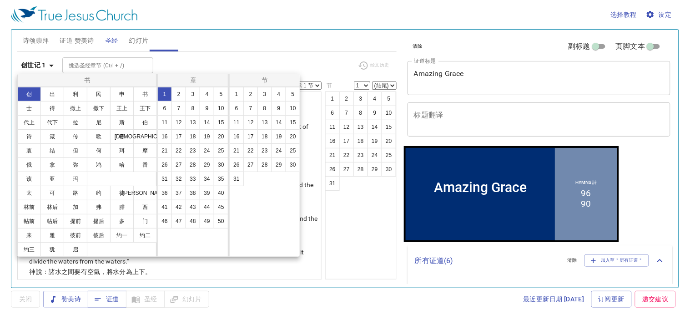
click at [35, 69] on div at bounding box center [345, 160] width 690 height 320
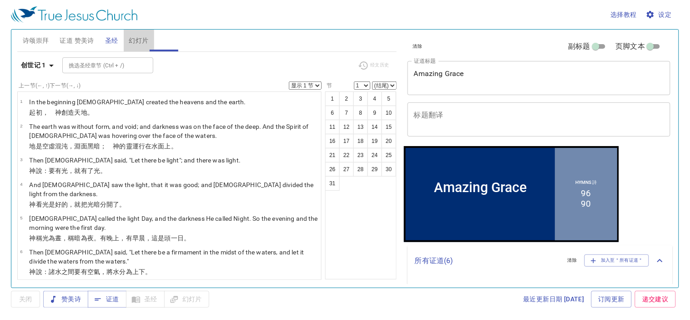
click at [147, 44] on span "幻灯片" at bounding box center [139, 40] width 20 height 11
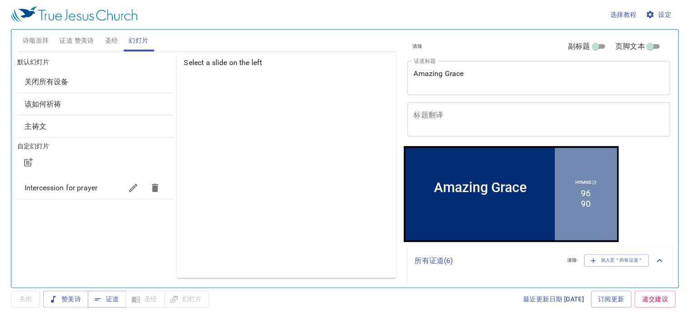
click at [676, 5] on div "选择教程 设定" at bounding box center [343, 14] width 665 height 29
click at [671, 13] on span "设定" at bounding box center [660, 14] width 24 height 11
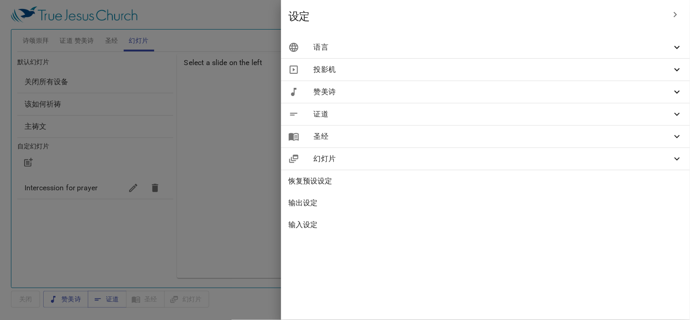
click at [512, 42] on span "语言" at bounding box center [493, 47] width 358 height 11
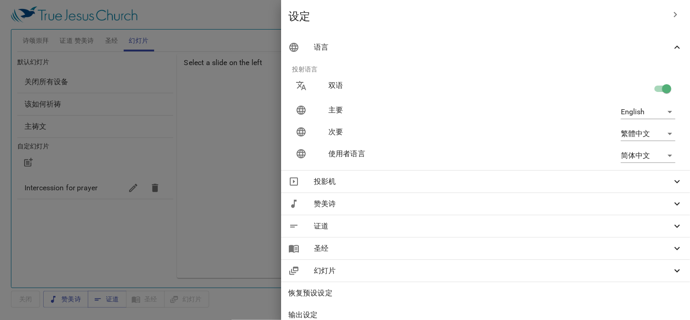
click at [626, 152] on body "选择教程 设定 诗颂崇拜 证道 赞美诗 圣经 幻灯片 诗歌搜寻 诗歌搜寻 清除 播放音频 删除 402、神的道路 降F大调 ♩.=56 1 1C 2 2C 诗…" at bounding box center [345, 160] width 690 height 320
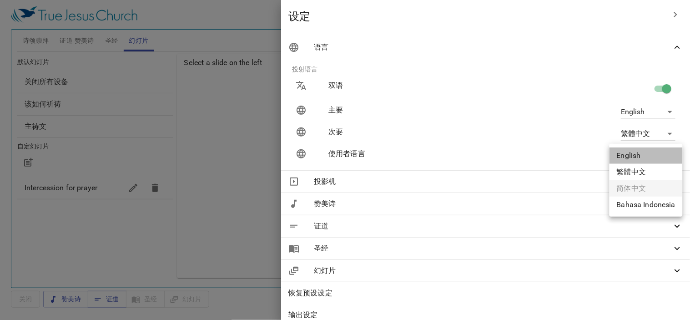
click at [626, 152] on li "English" at bounding box center [646, 155] width 73 height 16
type input "en"
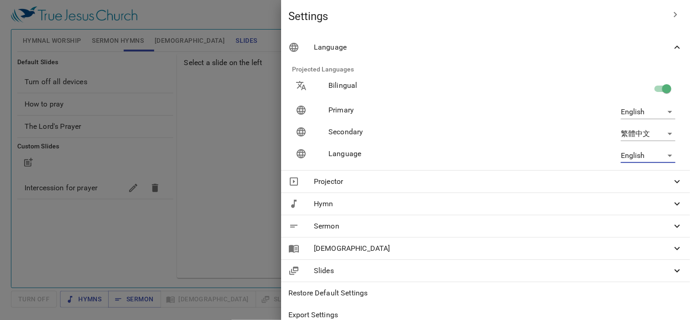
click at [299, 22] on div at bounding box center [345, 160] width 690 height 320
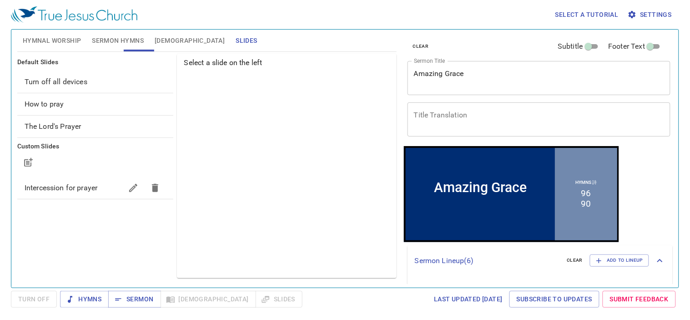
click at [51, 41] on span "Hymnal Worship" at bounding box center [52, 40] width 59 height 11
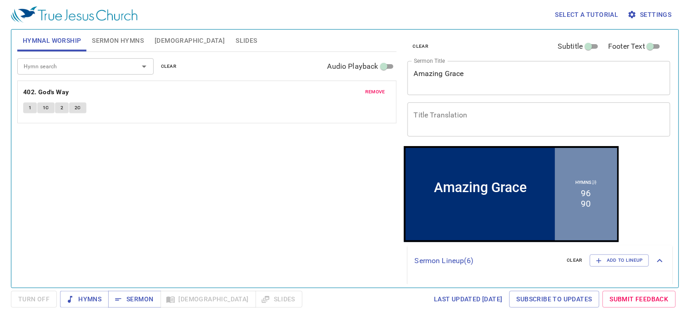
click at [107, 44] on span "Sermon Hymns" at bounding box center [118, 40] width 52 height 11
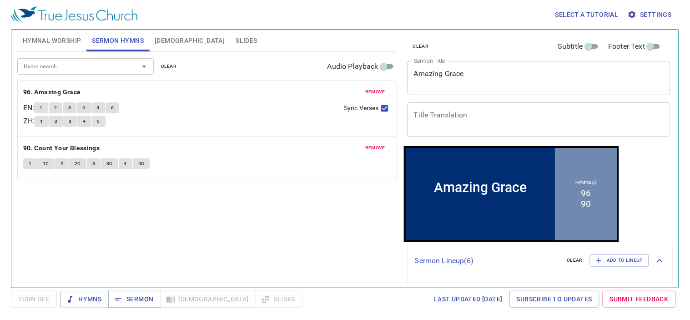
click at [169, 42] on span "Bible" at bounding box center [190, 40] width 70 height 11
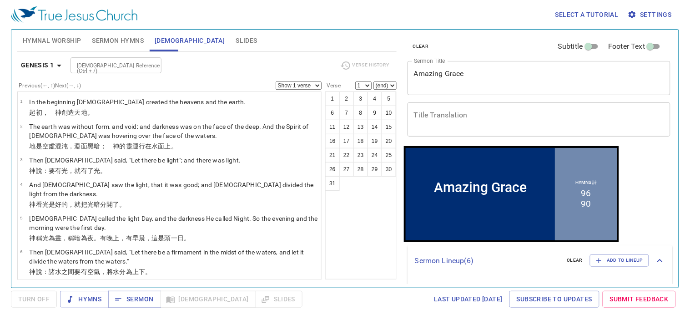
click at [236, 37] on span "Slides" at bounding box center [246, 40] width 21 height 11
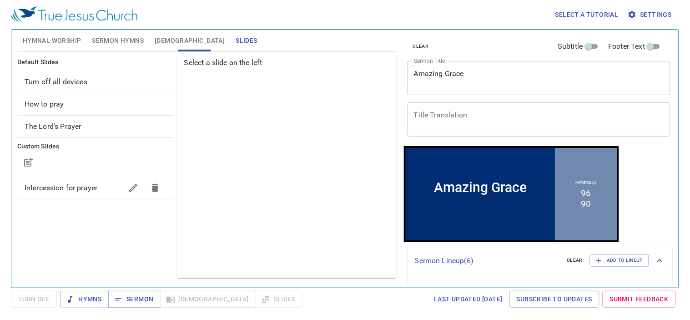
drag, startPoint x: 175, startPoint y: 37, endPoint x: 162, endPoint y: 38, distance: 13.7
click at [171, 37] on button "Bible" at bounding box center [189, 41] width 81 height 22
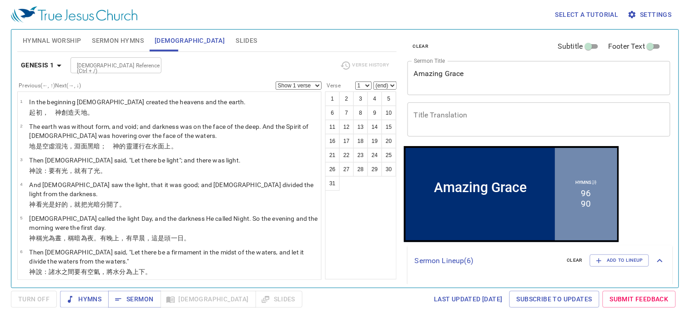
click at [134, 39] on span "Sermon Hymns" at bounding box center [118, 40] width 52 height 11
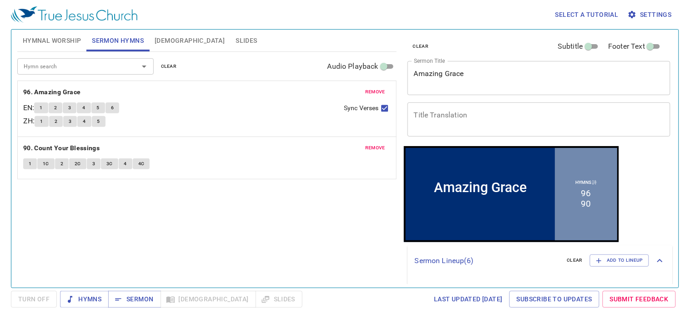
click at [157, 33] on button "Bible" at bounding box center [189, 41] width 81 height 22
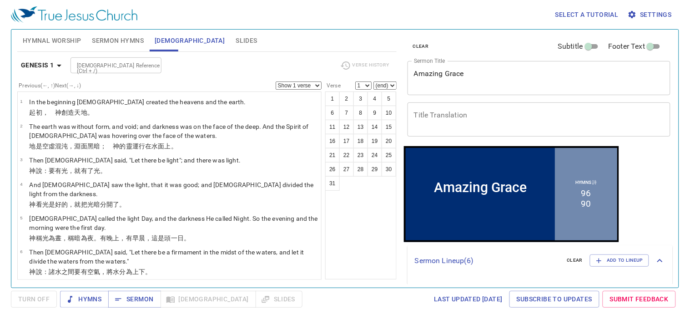
click at [52, 61] on span "Genesis 1" at bounding box center [43, 65] width 44 height 11
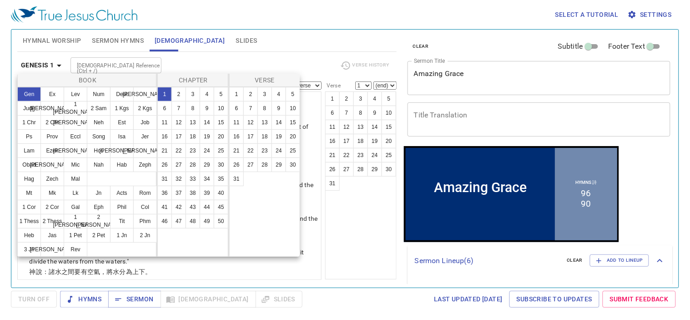
click at [48, 62] on div at bounding box center [345, 160] width 690 height 320
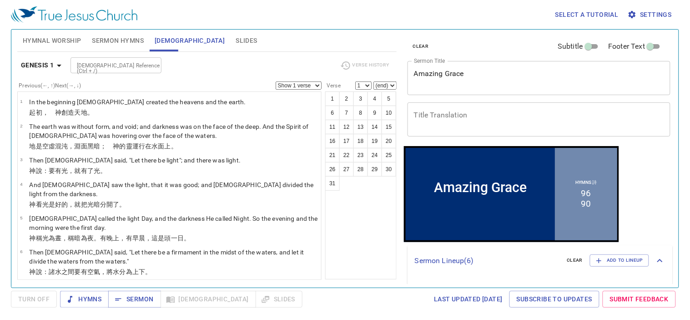
click at [652, 25] on div "Select a tutorial Settings" at bounding box center [343, 14] width 665 height 29
click at [652, 15] on span "Settings" at bounding box center [651, 14] width 42 height 11
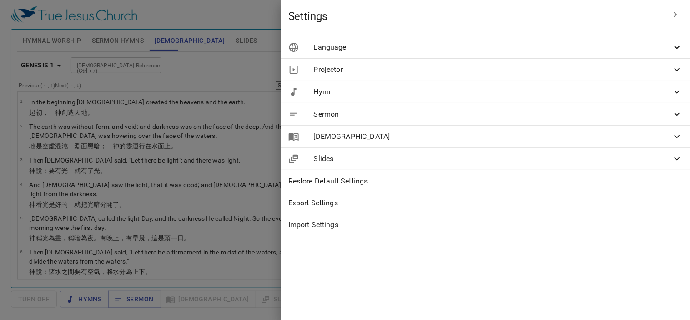
click at [481, 47] on span "Language" at bounding box center [493, 47] width 358 height 11
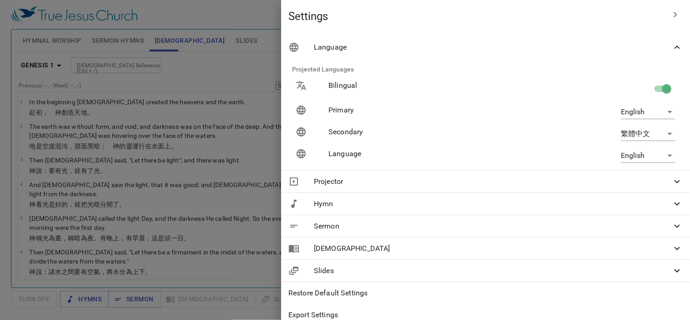
click at [646, 149] on body "Select a tutorial Settings Hymnal Worship Sermon Hymns Bible Slides Hymn search…" at bounding box center [345, 160] width 690 height 320
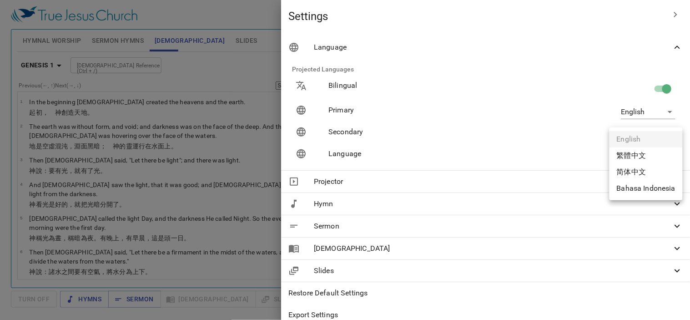
click at [647, 168] on li "简体中文" at bounding box center [646, 172] width 73 height 16
type input "zh-simple"
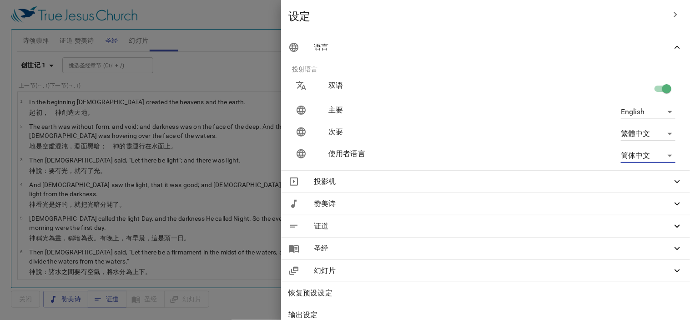
click at [306, 42] on div at bounding box center [345, 160] width 690 height 320
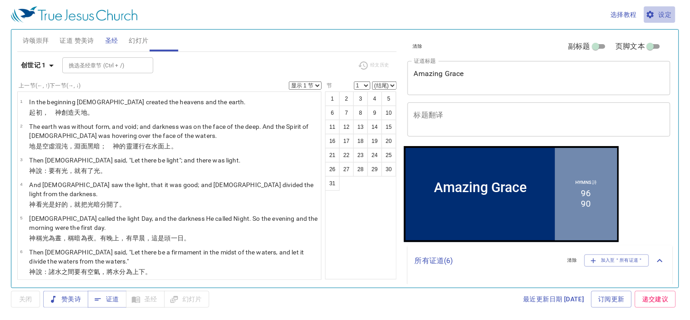
click at [657, 15] on span "设定" at bounding box center [660, 14] width 24 height 11
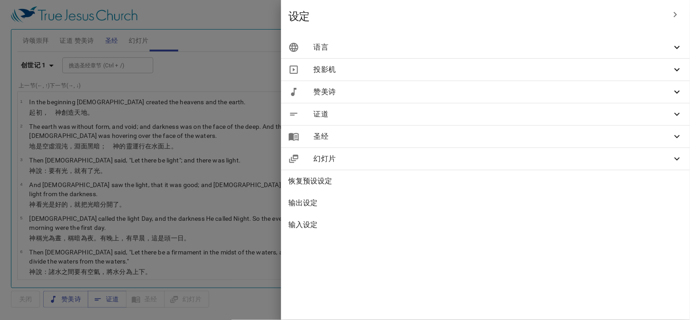
click at [299, 48] on icon at bounding box center [294, 47] width 11 height 11
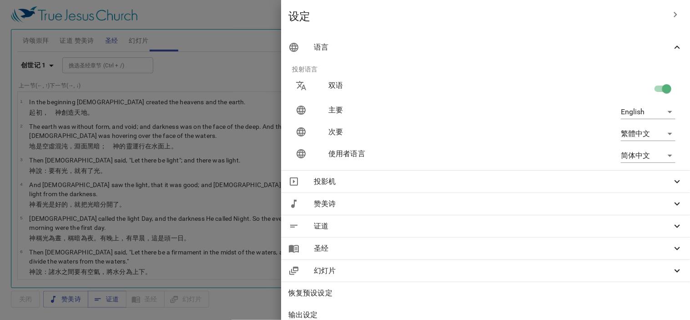
click at [662, 160] on body "选择教程 设定 诗颂崇拜 证道 赞美诗 圣经 幻灯片 诗歌搜寻 诗歌搜寻 清除 播放音频 删除 402、神的道路 降F大调 ♩.=56 1 1C 2 2C 诗…" at bounding box center [345, 160] width 690 height 320
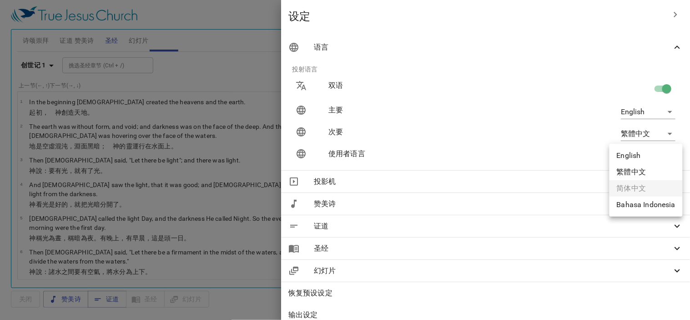
click at [655, 158] on li "English" at bounding box center [646, 155] width 73 height 16
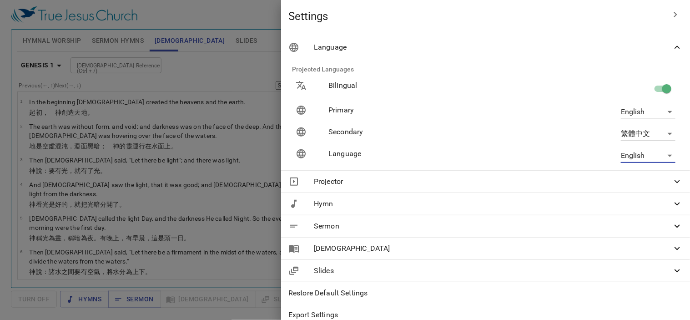
click at [633, 157] on body "Select a tutorial Settings Hymnal Worship Sermon Hymns Bible Slides Hymn search…" at bounding box center [345, 160] width 690 height 320
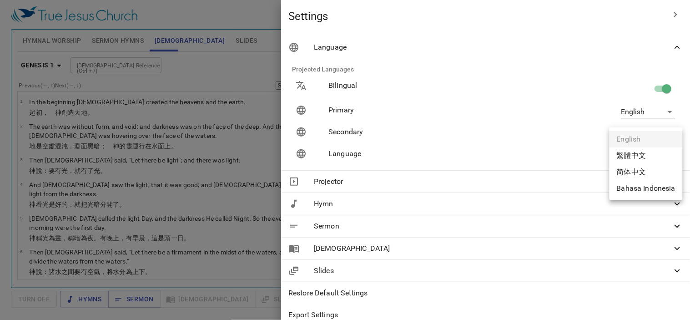
click at [638, 189] on li "Bahasa Indonesia" at bounding box center [646, 188] width 73 height 16
type input "id"
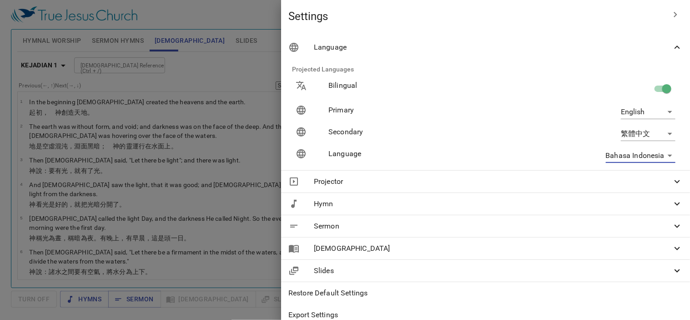
drag, startPoint x: 255, startPoint y: 132, endPoint x: 242, endPoint y: 127, distance: 13.9
click at [254, 132] on div at bounding box center [345, 160] width 690 height 320
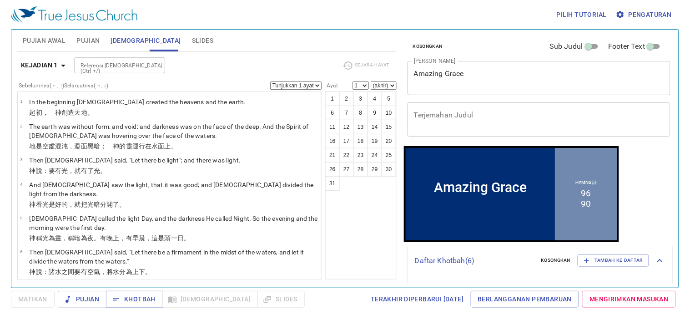
click at [52, 66] on b "Kejadian 1" at bounding box center [39, 65] width 37 height 11
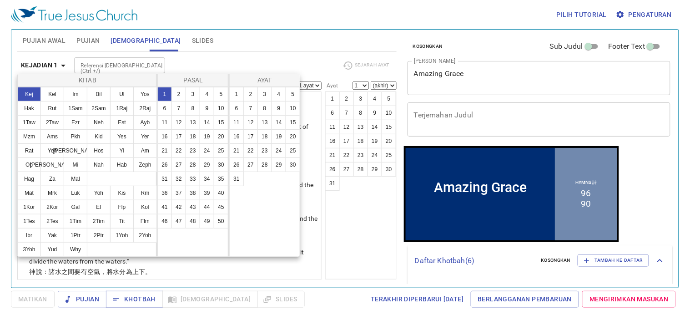
click at [41, 66] on div at bounding box center [345, 160] width 690 height 320
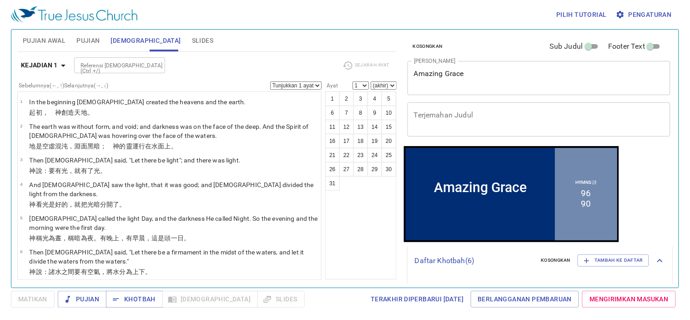
click at [645, 13] on span "Pengaturan" at bounding box center [645, 14] width 54 height 11
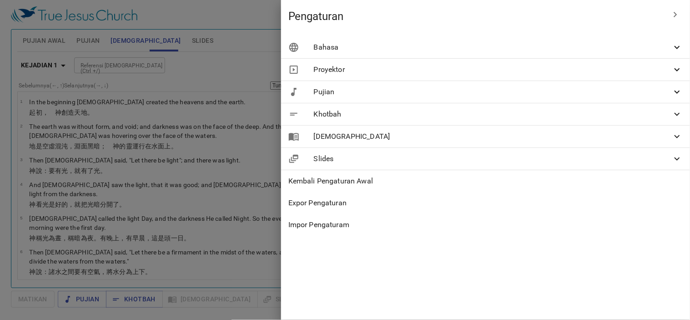
click at [477, 46] on span "Bahasa" at bounding box center [493, 47] width 358 height 11
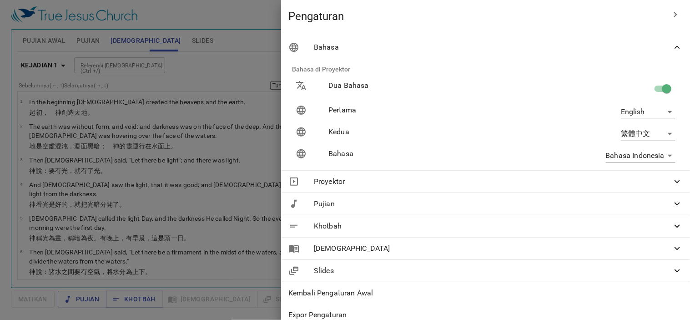
click at [620, 152] on body "Pilih tutorial Pengaturan Pujian Awal Pujian Alkitab Slides Pencarian kidung ro…" at bounding box center [345, 160] width 690 height 320
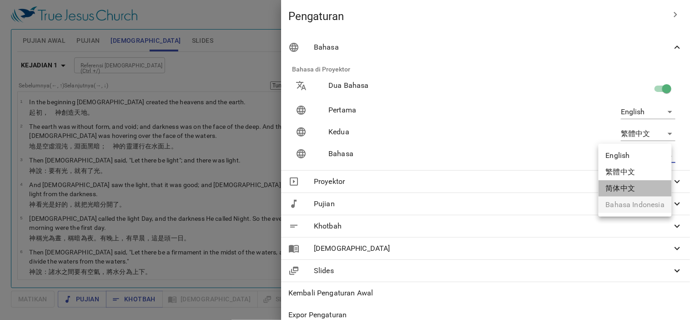
click at [632, 185] on li "简体中文" at bounding box center [635, 188] width 73 height 16
type input "zh-simple"
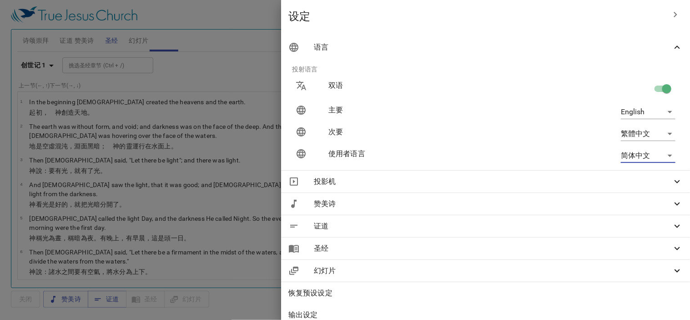
click at [348, 23] on div at bounding box center [345, 160] width 690 height 320
